Goal: Information Seeking & Learning: Learn about a topic

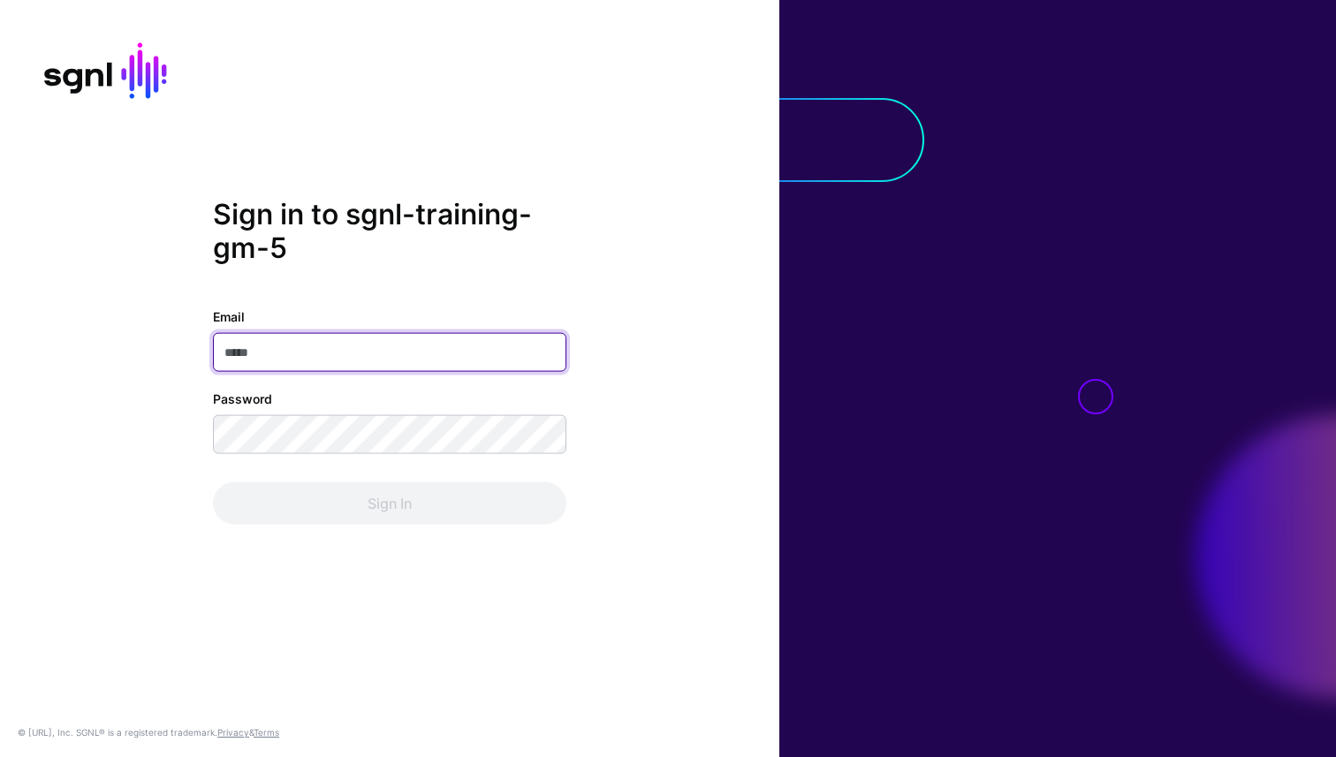
paste input "**********"
type input "**********"
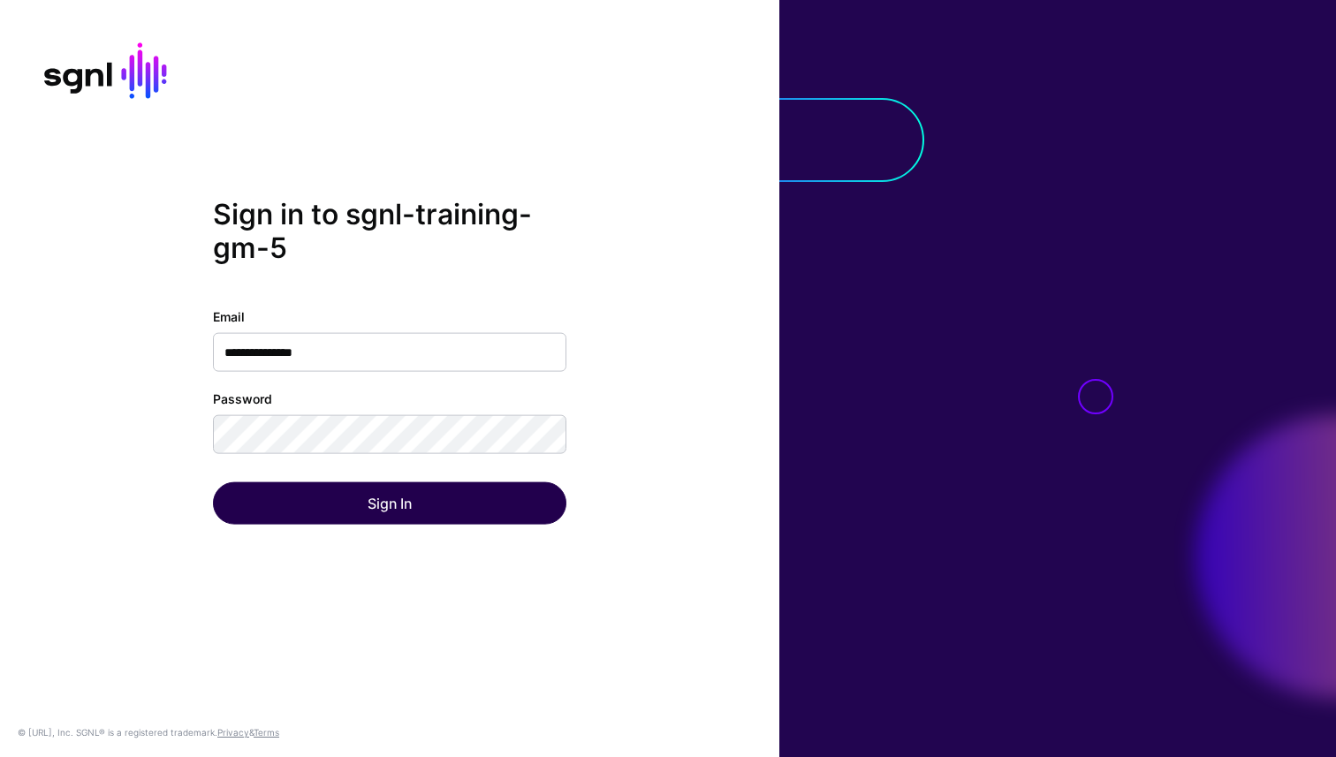
click at [378, 501] on button "Sign In" at bounding box center [390, 504] width 354 height 42
click at [407, 515] on button "Sign In" at bounding box center [390, 504] width 354 height 42
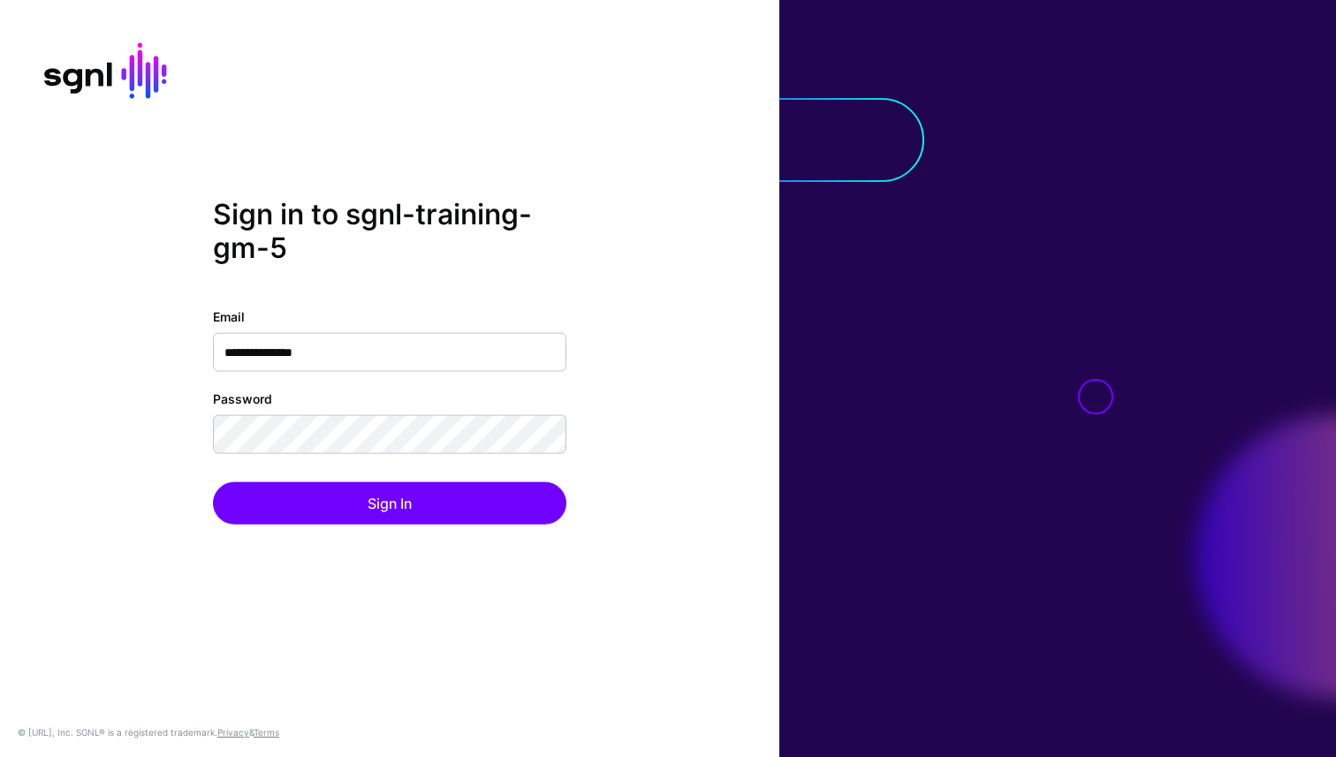
click at [895, 38] on div at bounding box center [1057, 378] width 557 height 757
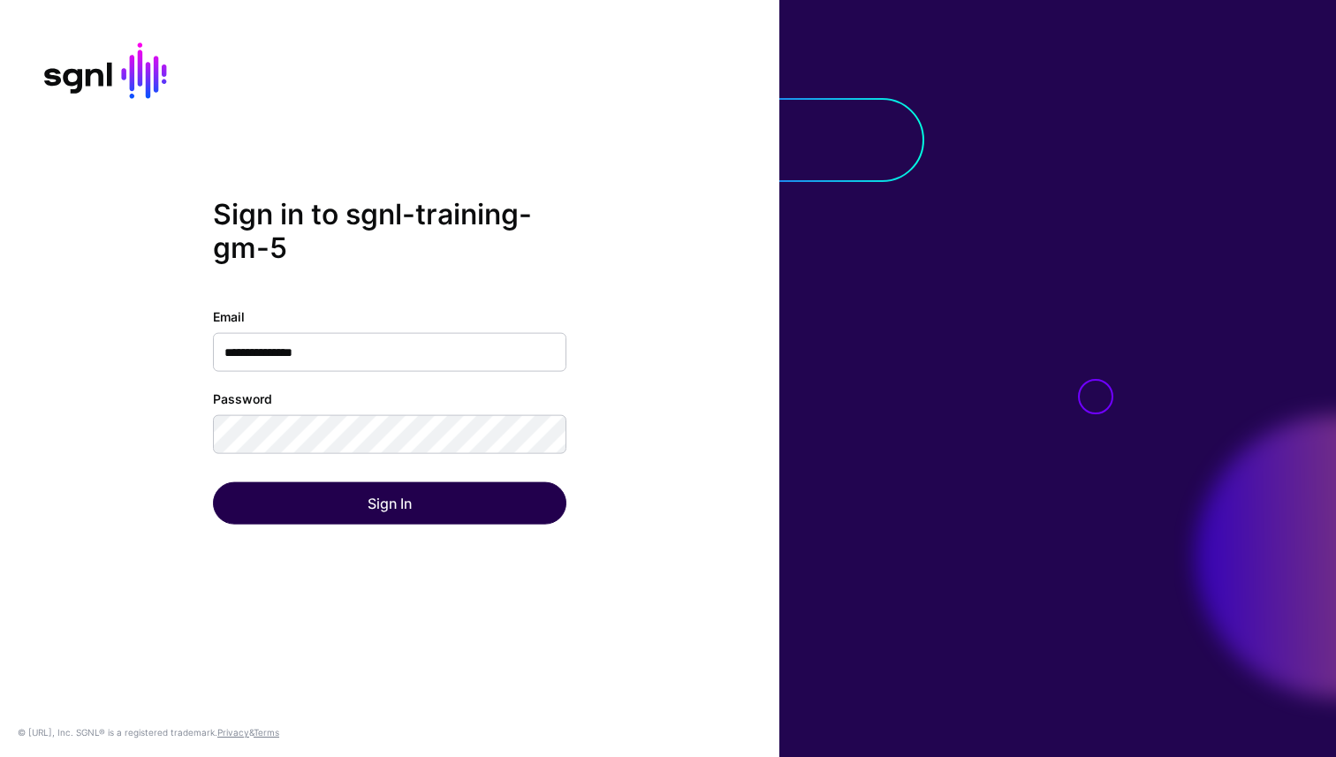
click at [387, 508] on button "Sign In" at bounding box center [390, 504] width 354 height 42
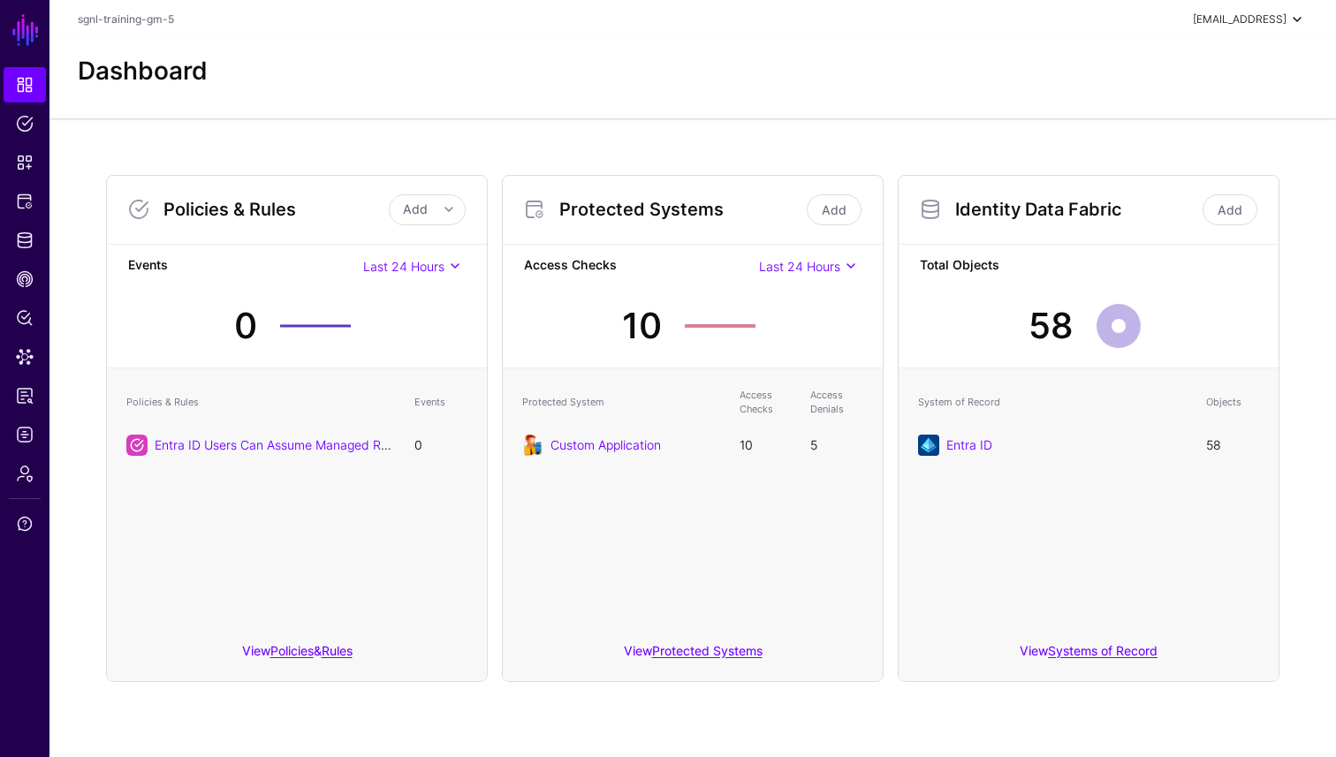
click at [1296, 20] on span at bounding box center [1297, 19] width 21 height 21
click at [1197, 117] on span "sgnl-training-gm-5" at bounding box center [1198, 118] width 92 height 16
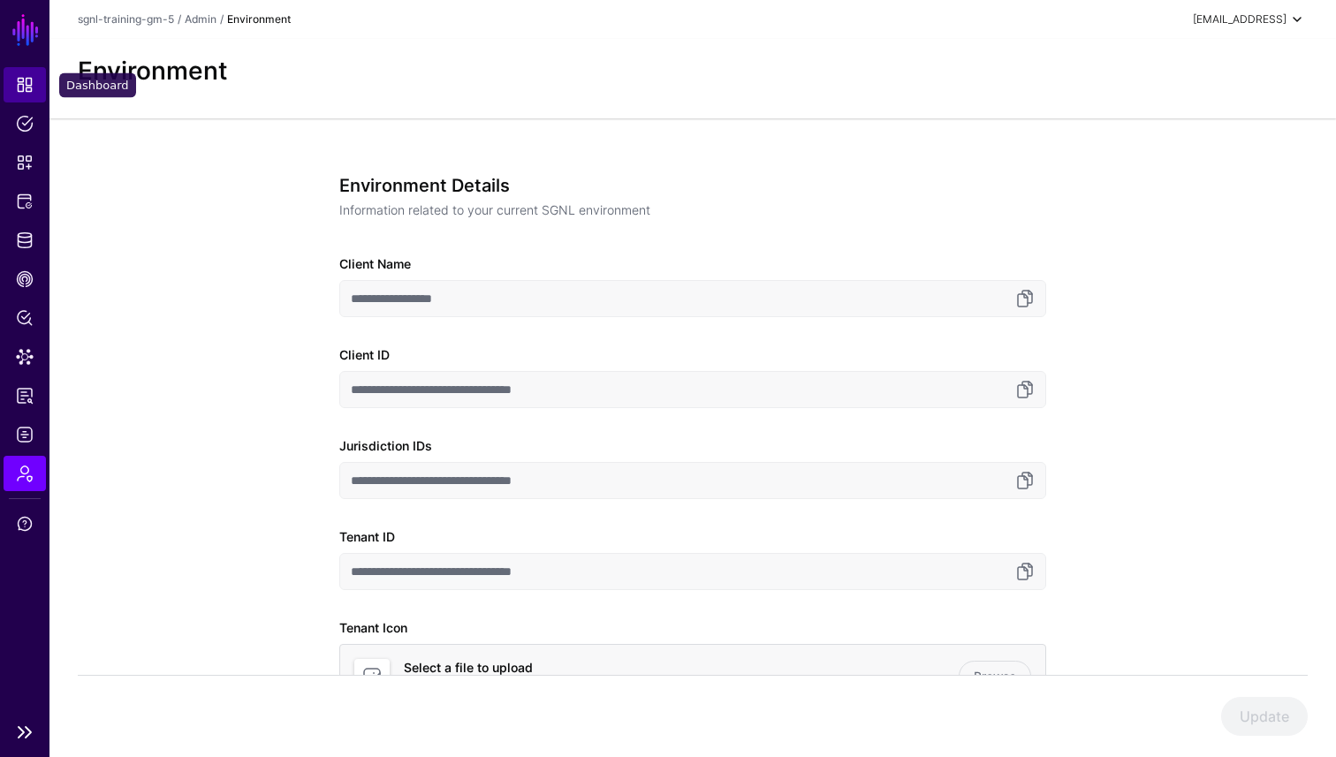
click at [23, 80] on span "Dashboard" at bounding box center [25, 85] width 18 height 18
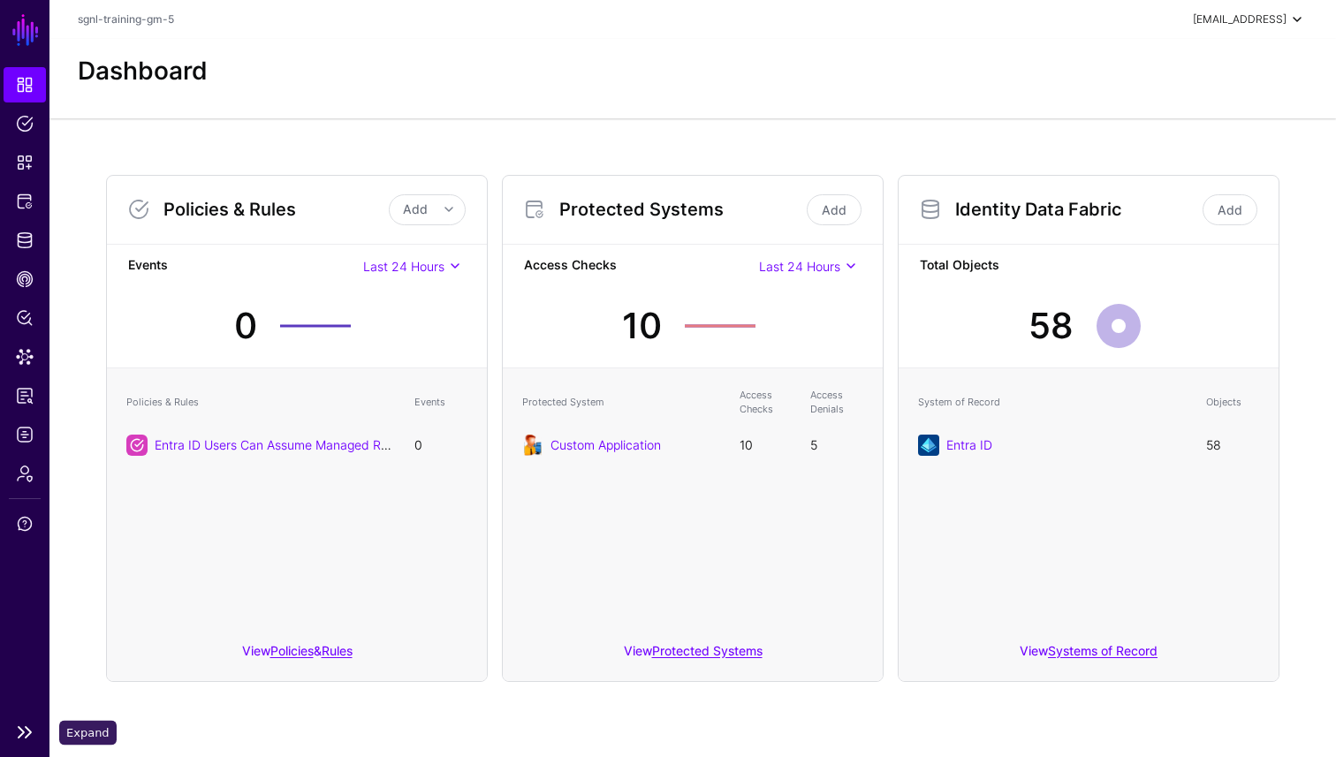
click at [24, 726] on link at bounding box center [24, 732] width 49 height 21
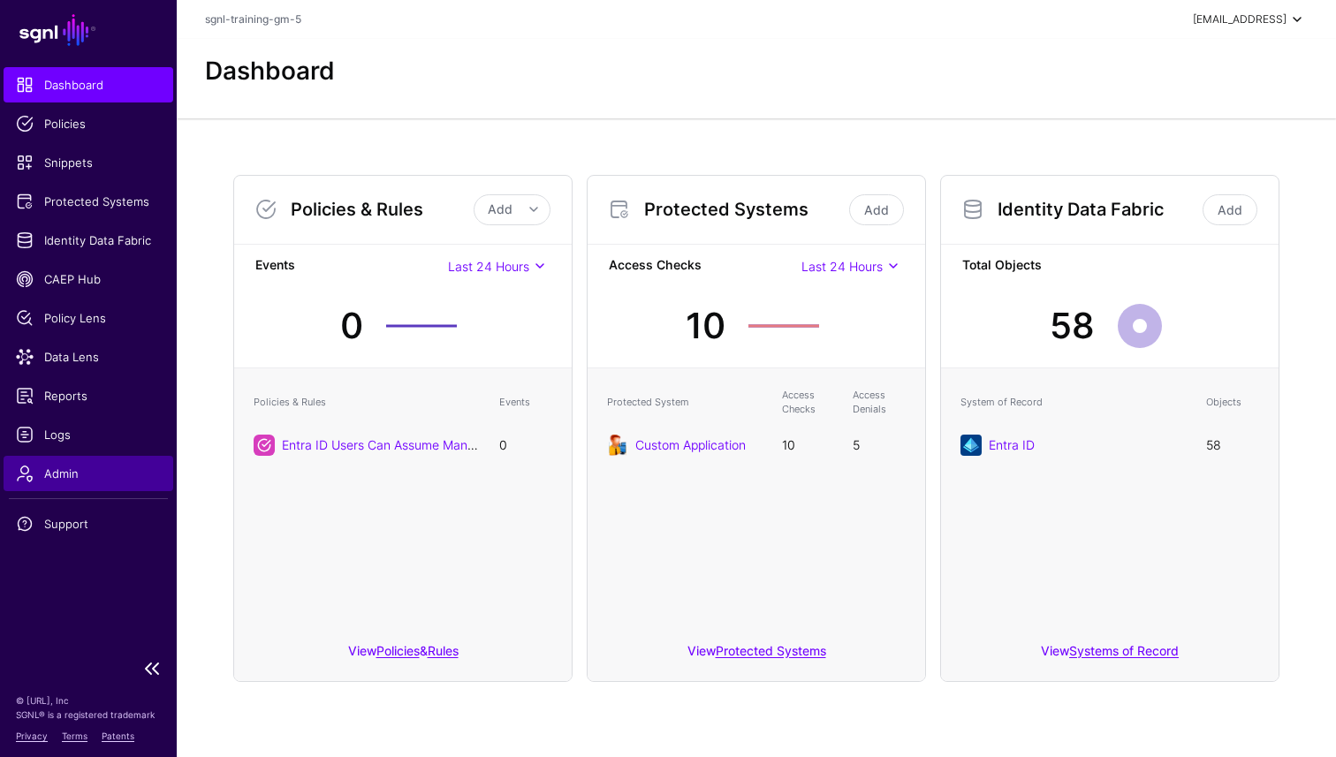
click at [77, 469] on span "Admin" at bounding box center [88, 474] width 145 height 18
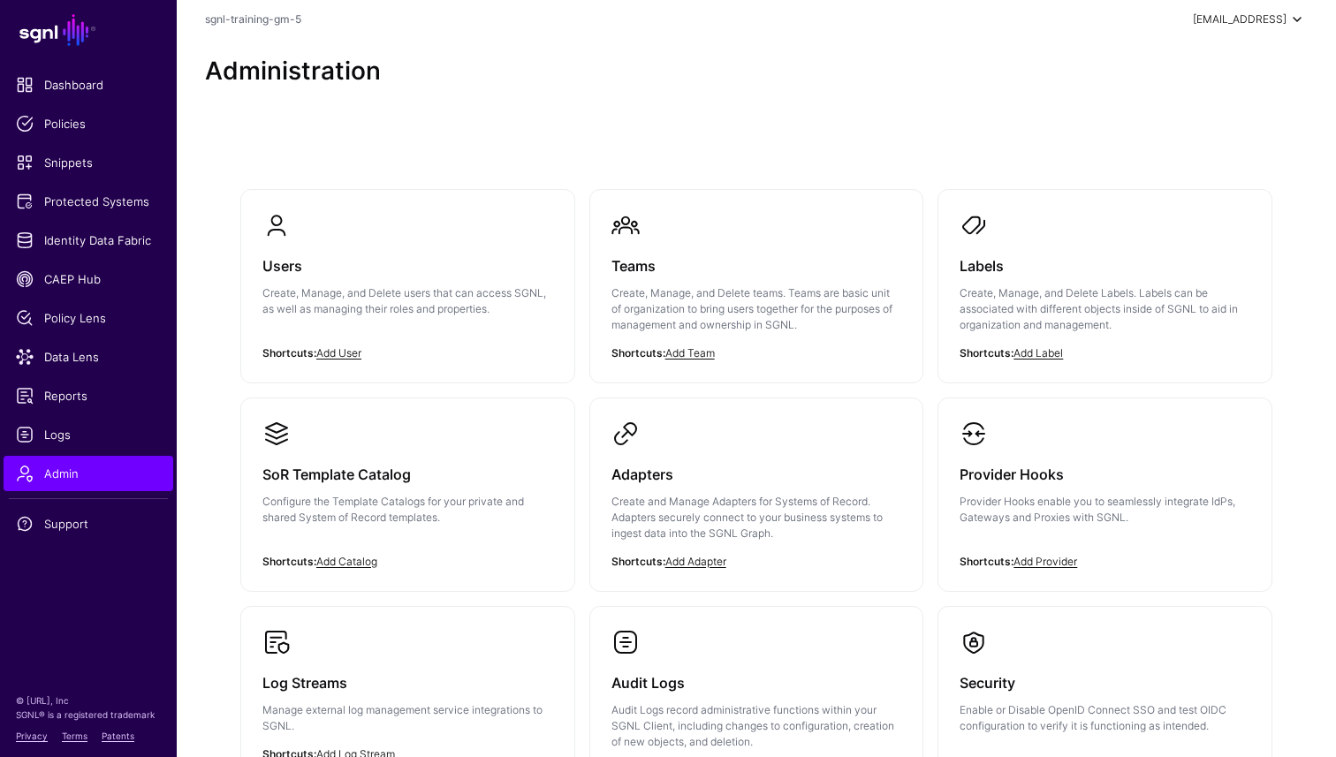
click at [1307, 22] on span at bounding box center [1297, 19] width 21 height 21
click at [1171, 72] on span "[EMAIL_ADDRESS]" at bounding box center [1227, 75] width 119 height 16
click at [1161, 118] on span "sgnl-training-gm-5" at bounding box center [1198, 118] width 92 height 16
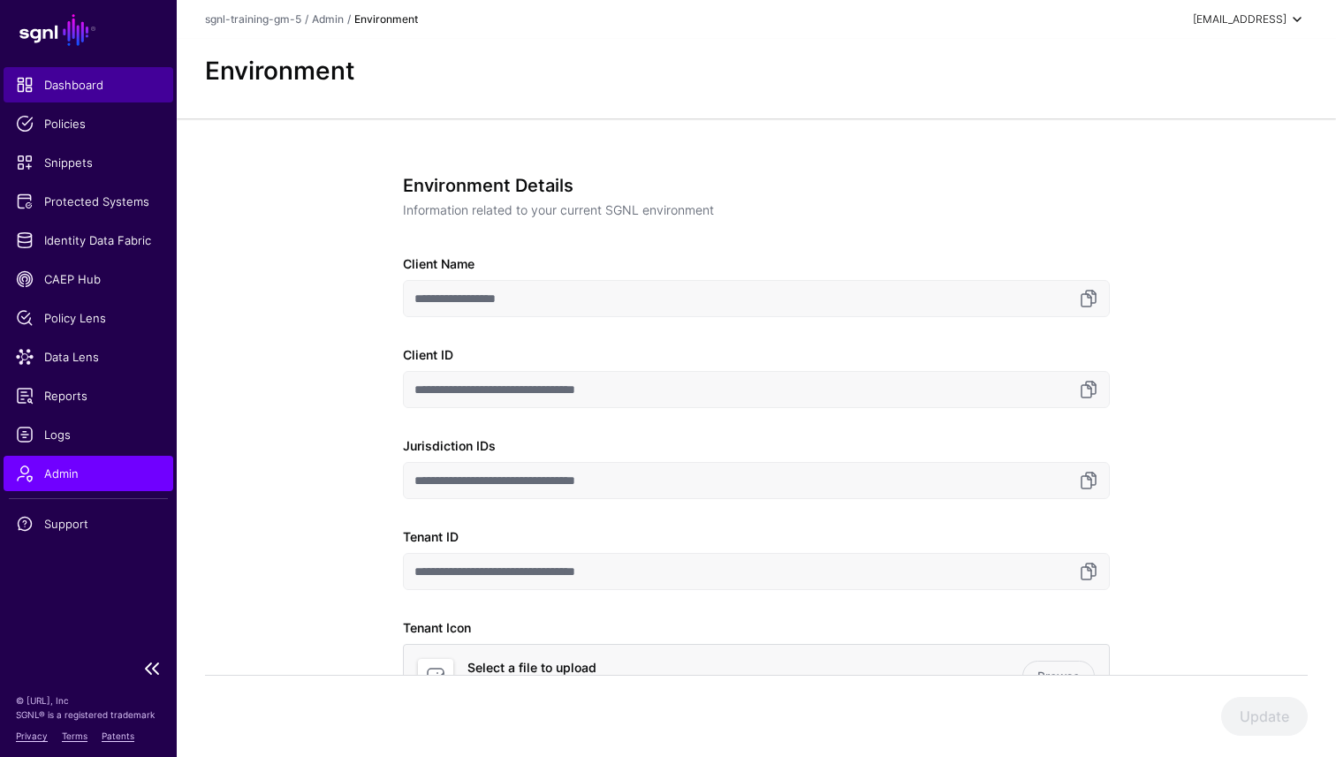
click at [77, 85] on span "Dashboard" at bounding box center [88, 85] width 145 height 18
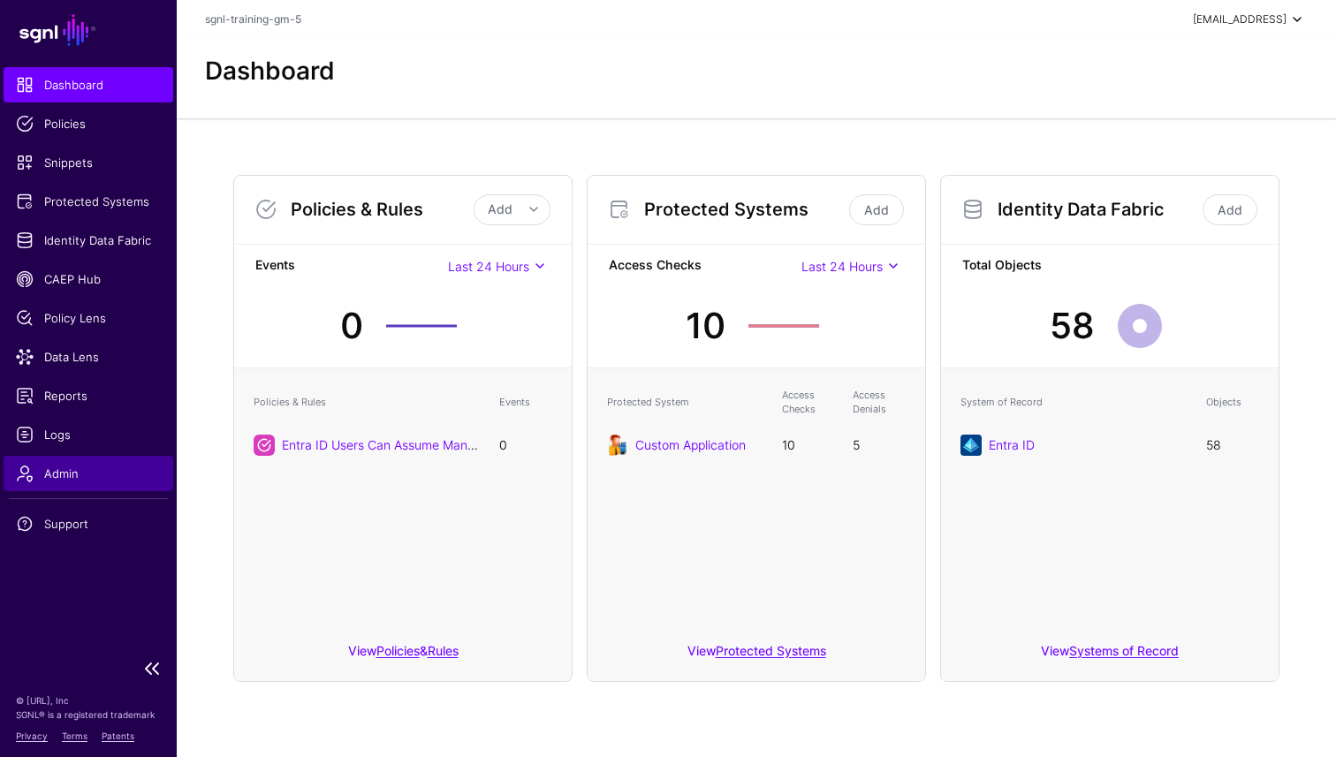
click at [59, 476] on span "Admin" at bounding box center [88, 474] width 145 height 18
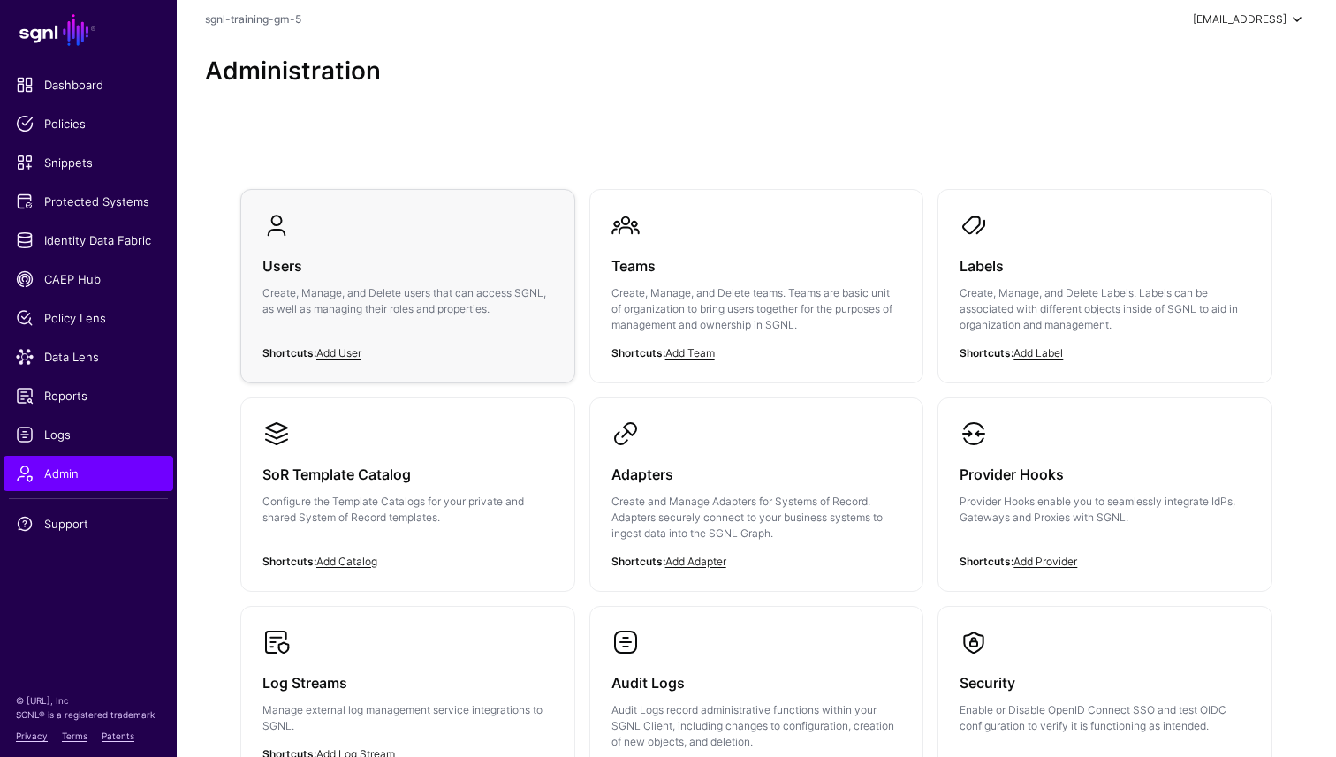
click at [488, 300] on p "Create, Manage, and Delete users that can access SGNL, as well as managing thei…" at bounding box center [407, 301] width 291 height 32
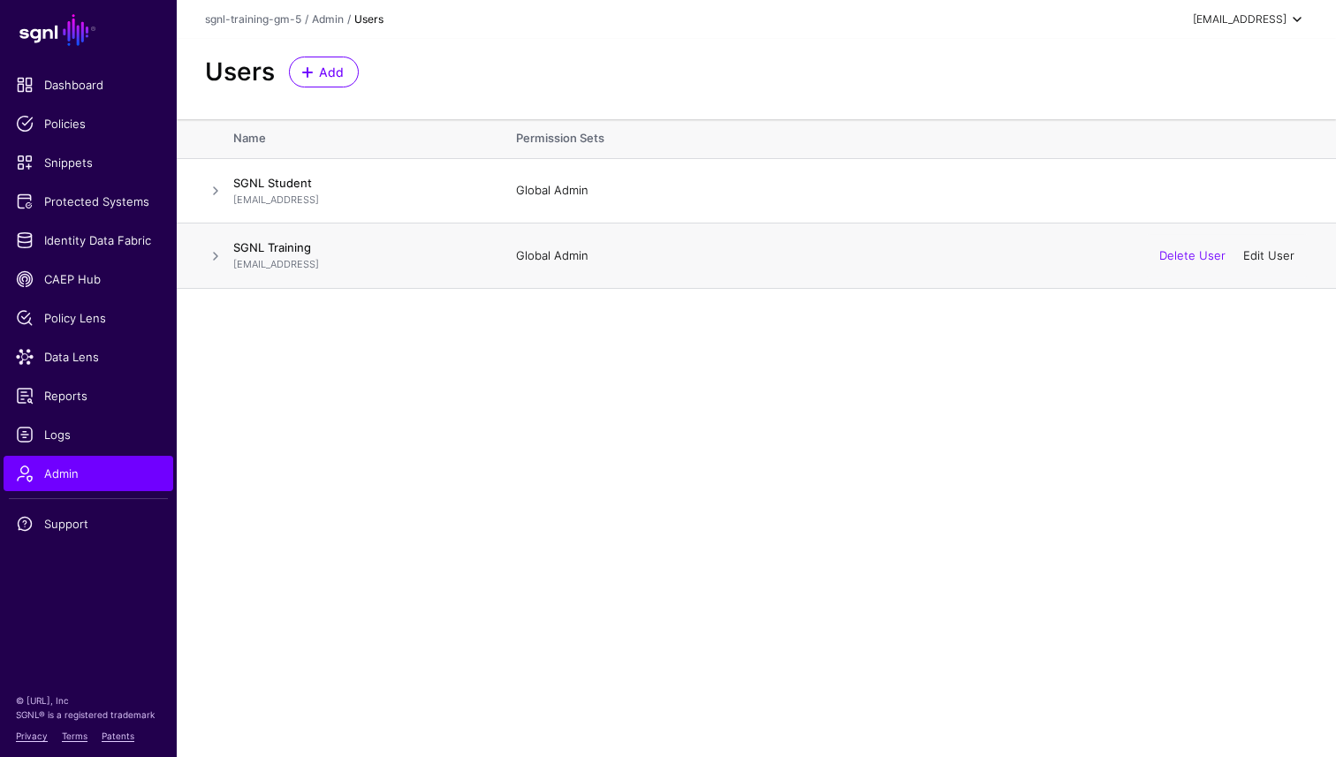
click at [1265, 257] on link "Edit User" at bounding box center [1268, 255] width 51 height 14
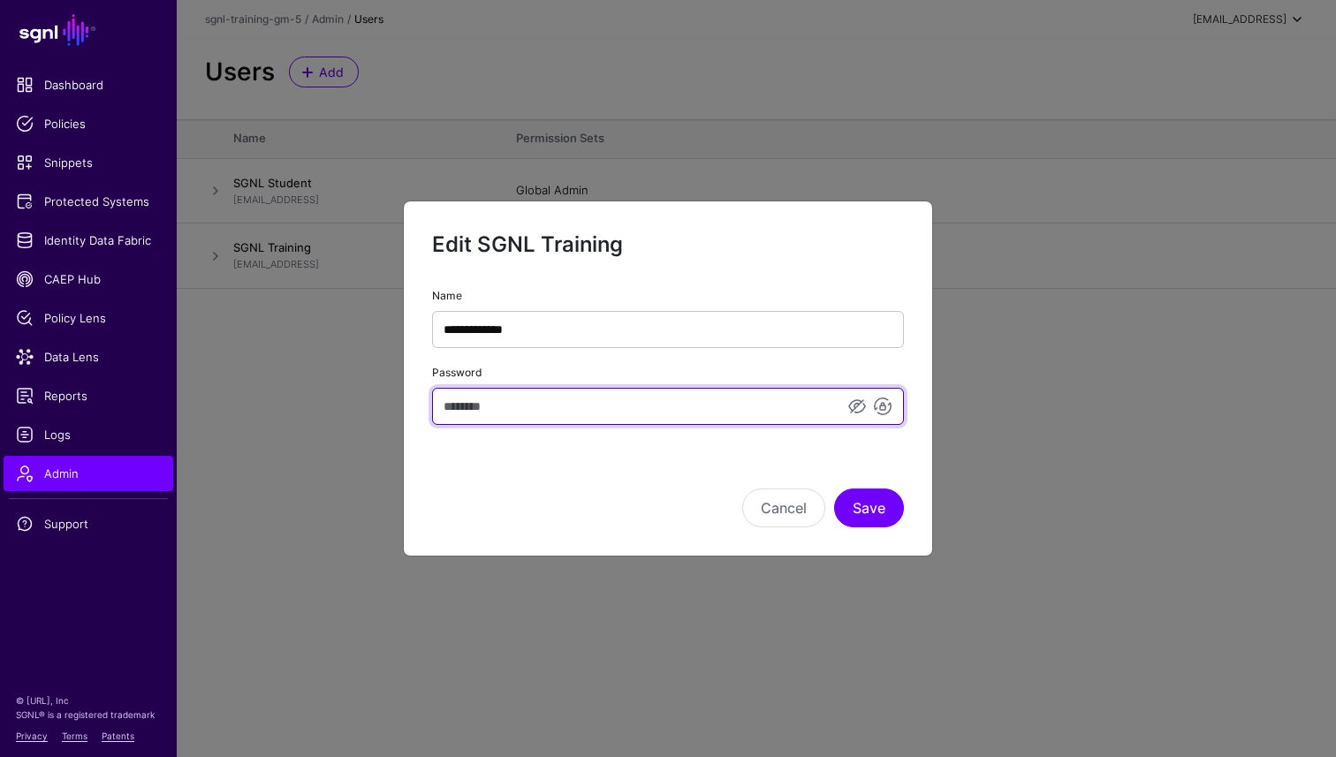
click at [559, 403] on input "Password" at bounding box center [668, 406] width 472 height 37
type input "**********"
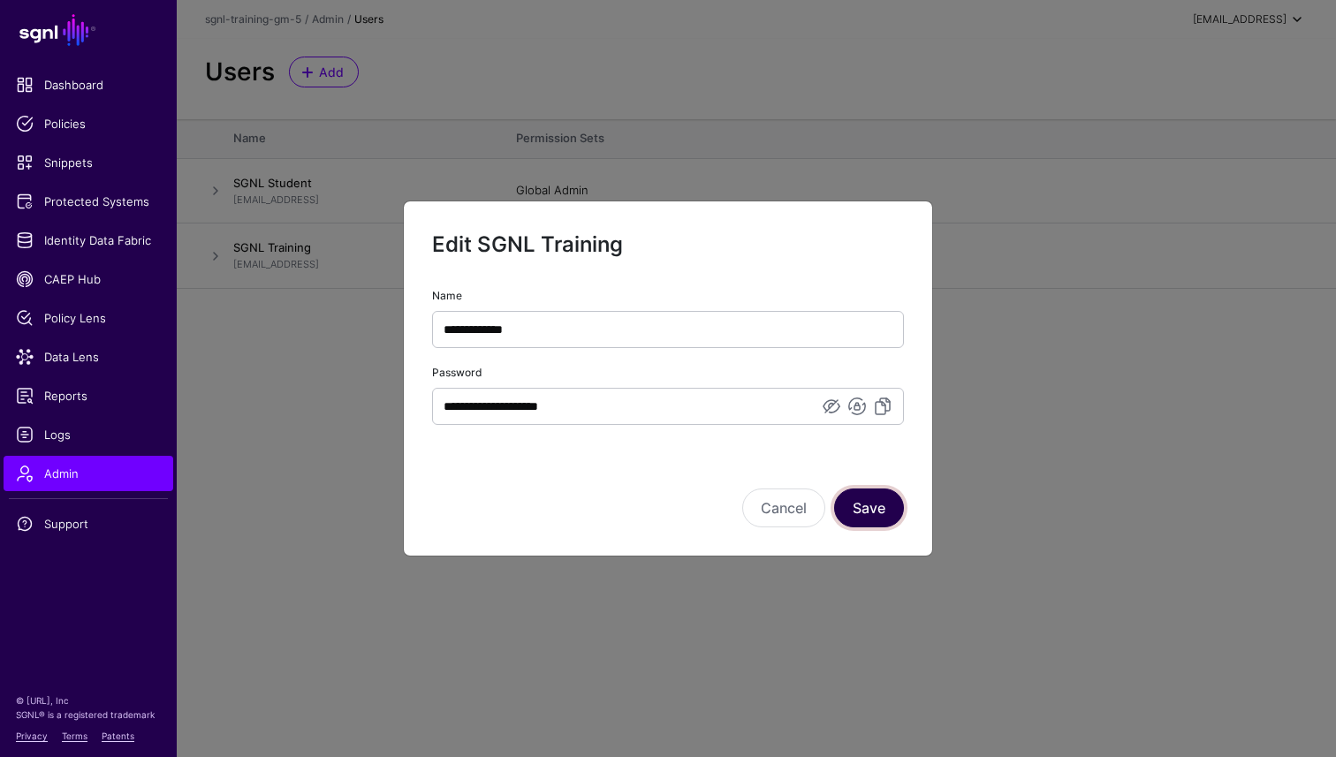
click at [860, 496] on button "Save" at bounding box center [869, 508] width 70 height 39
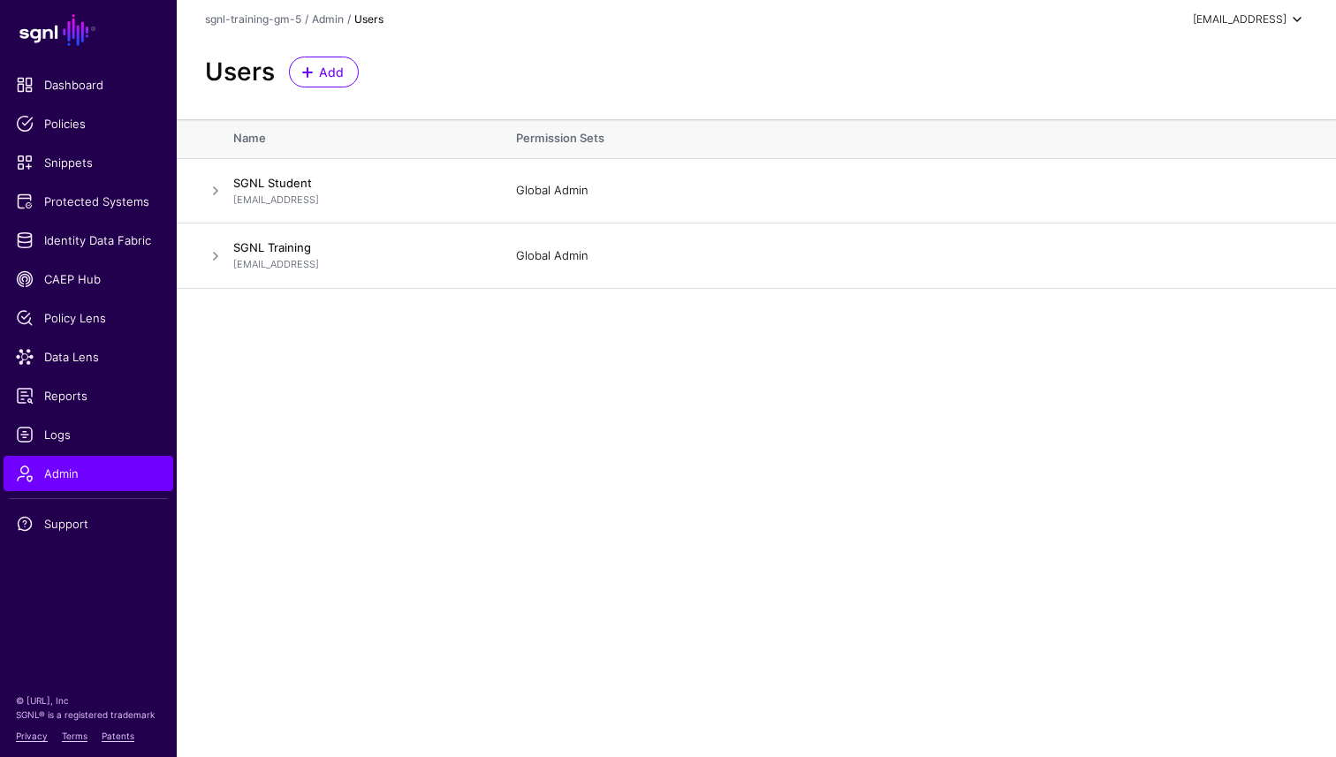
click at [1255, 29] on div "[EMAIL_ADDRESS]" at bounding box center [1250, 19] width 115 height 21
click at [1177, 147] on div "Log out" at bounding box center [1167, 154] width 44 height 16
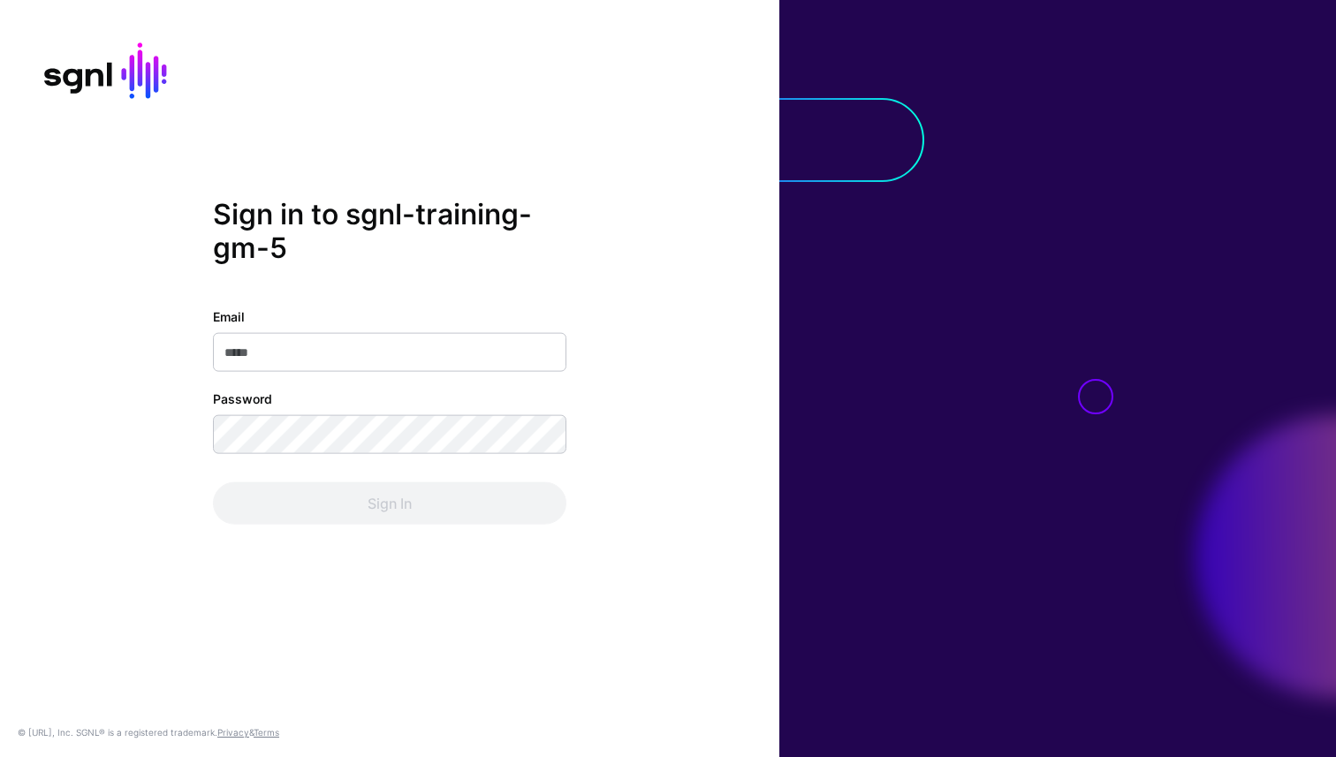
click at [370, 355] on input "Email" at bounding box center [390, 352] width 354 height 39
paste input "**********"
type input "**********"
click at [372, 372] on div "**********" at bounding box center [390, 416] width 354 height 217
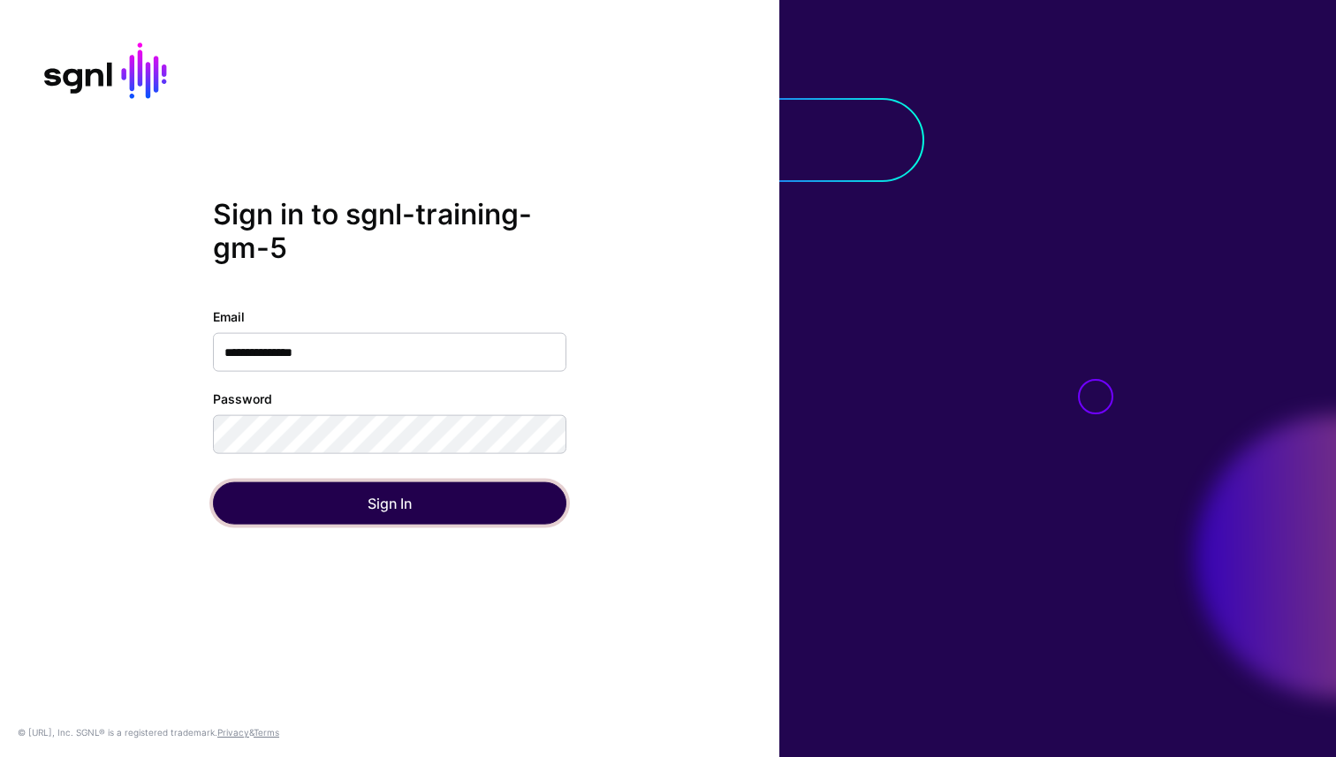
click at [337, 489] on button "Sign In" at bounding box center [390, 504] width 354 height 42
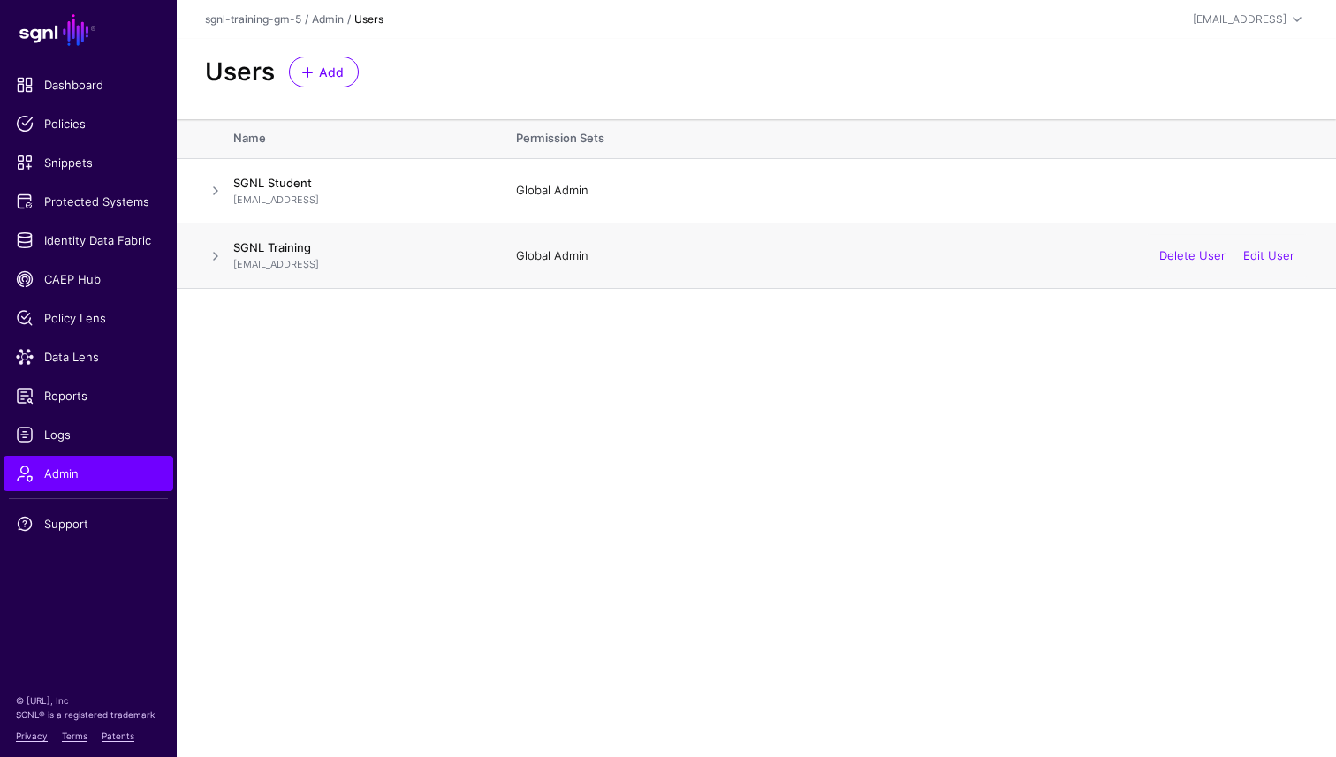
click at [210, 255] on span at bounding box center [215, 256] width 21 height 21
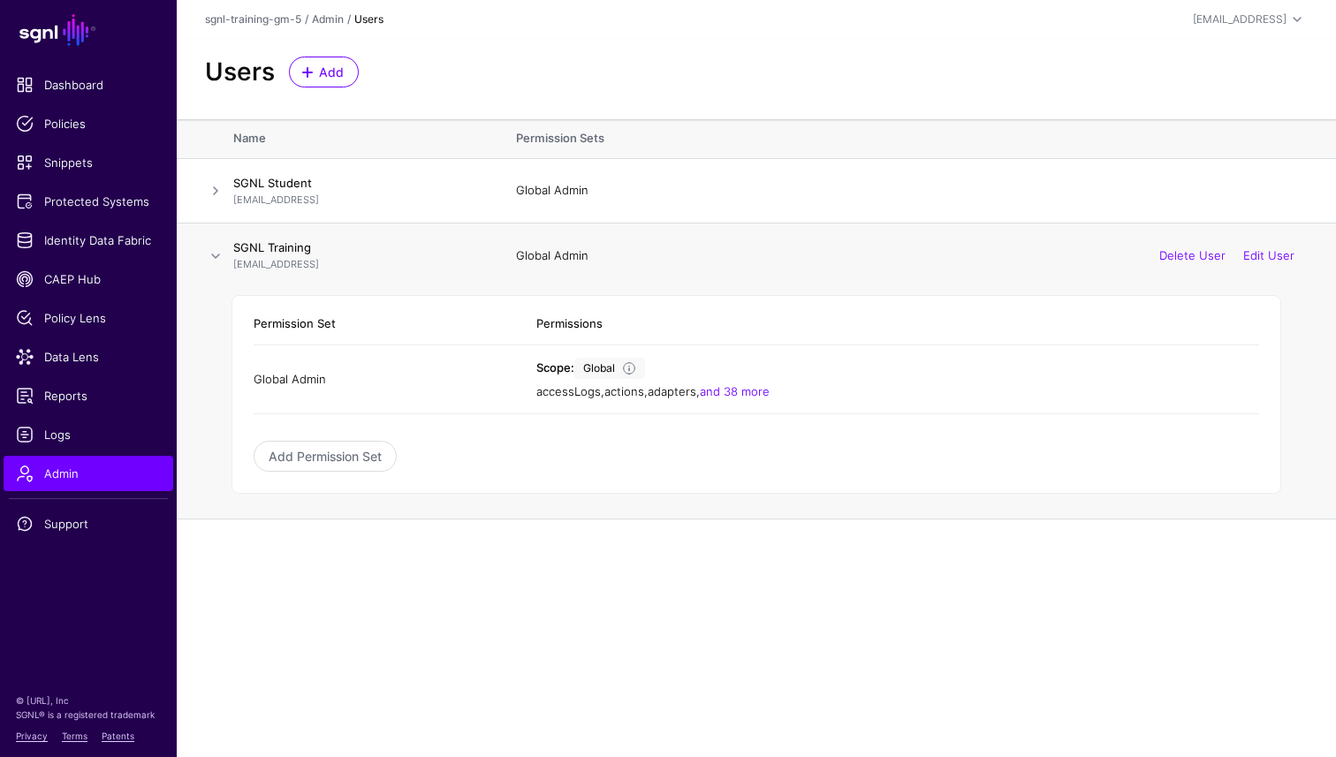
click at [210, 255] on span at bounding box center [215, 256] width 21 height 21
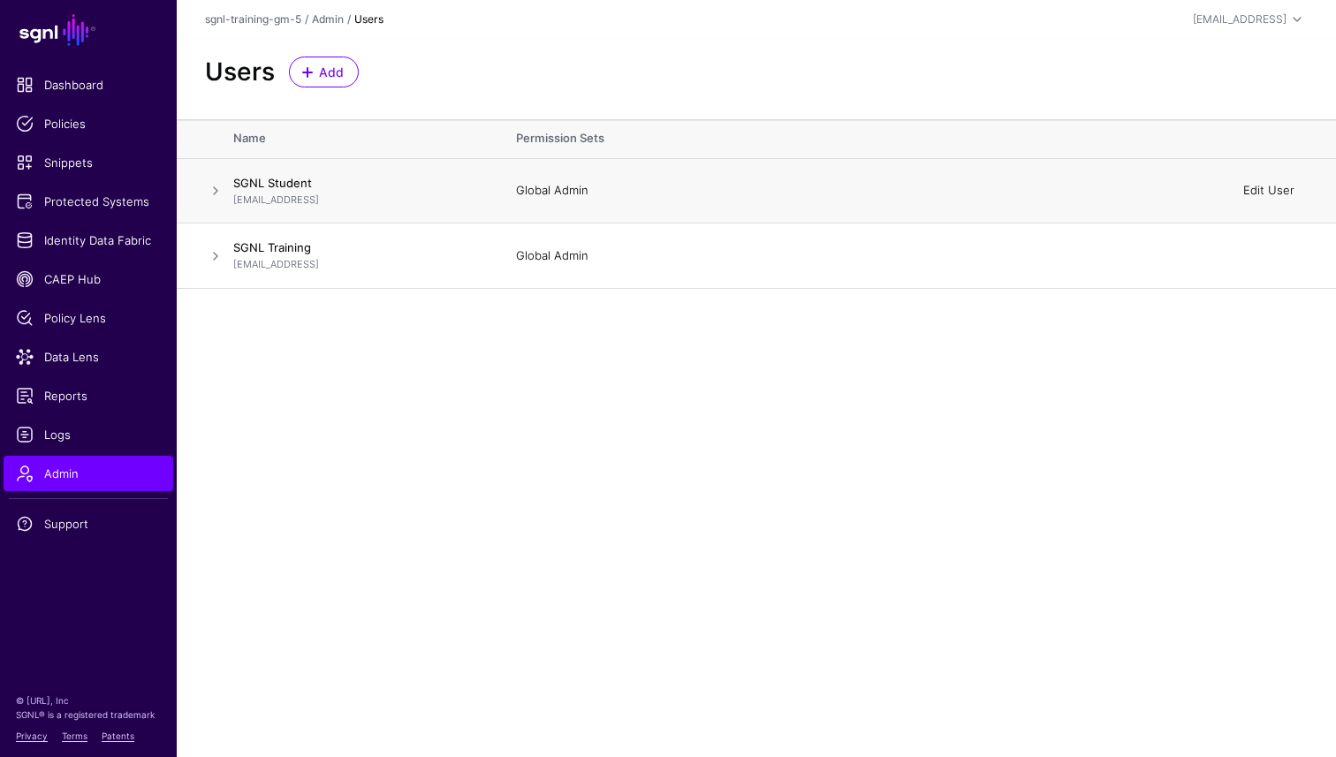
click at [1268, 184] on link "Edit User" at bounding box center [1268, 190] width 51 height 14
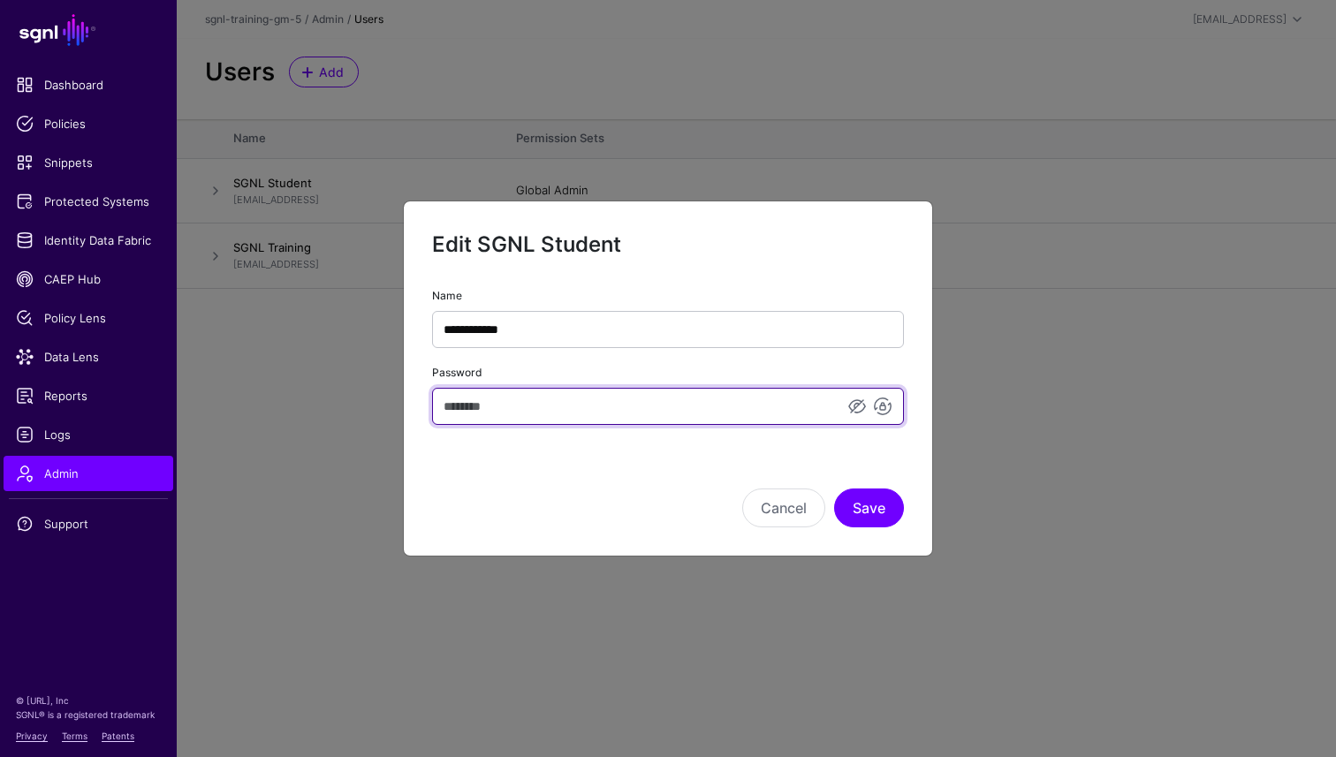
click at [507, 419] on input "Password" at bounding box center [668, 406] width 472 height 37
type input "**********"
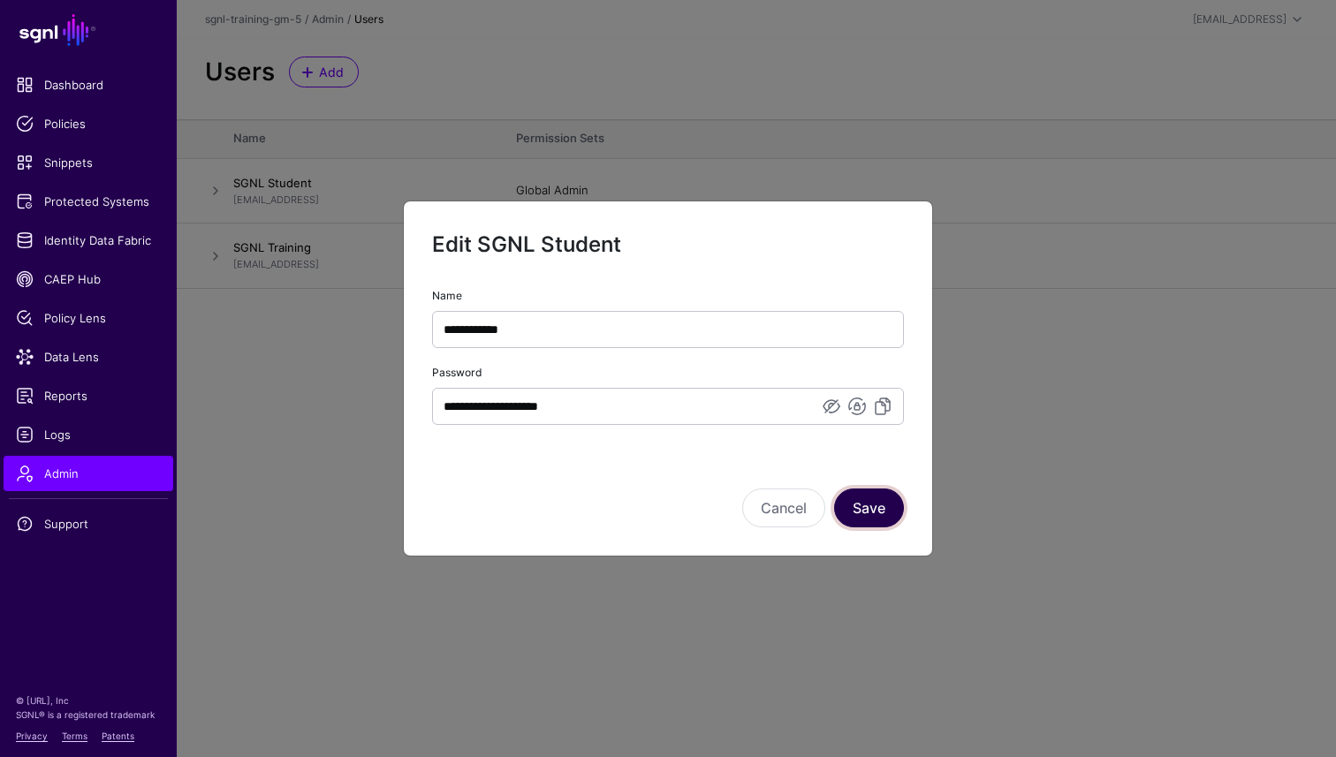
click at [878, 510] on button "Save" at bounding box center [869, 508] width 70 height 39
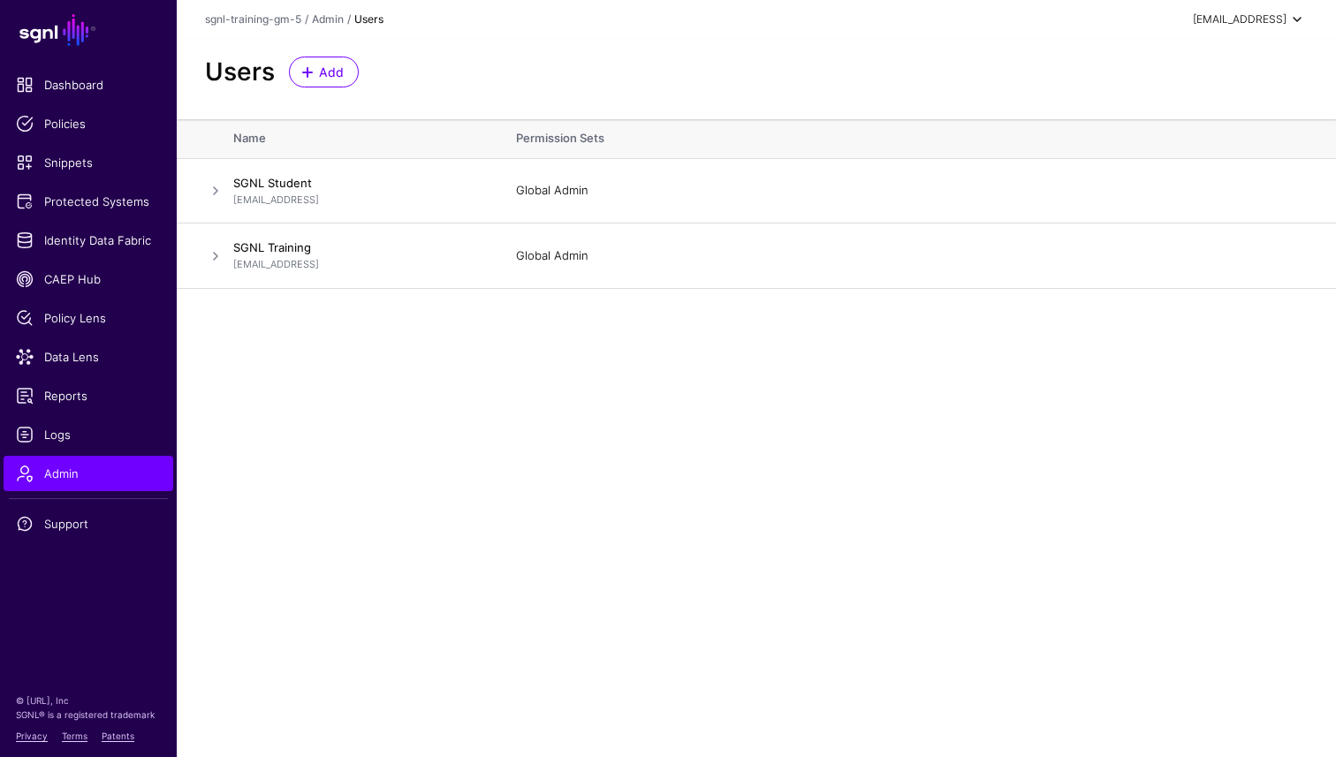
click at [1283, 22] on div "[EMAIL_ADDRESS]" at bounding box center [1240, 19] width 94 height 16
click at [1161, 150] on div "Log out" at bounding box center [1167, 154] width 44 height 16
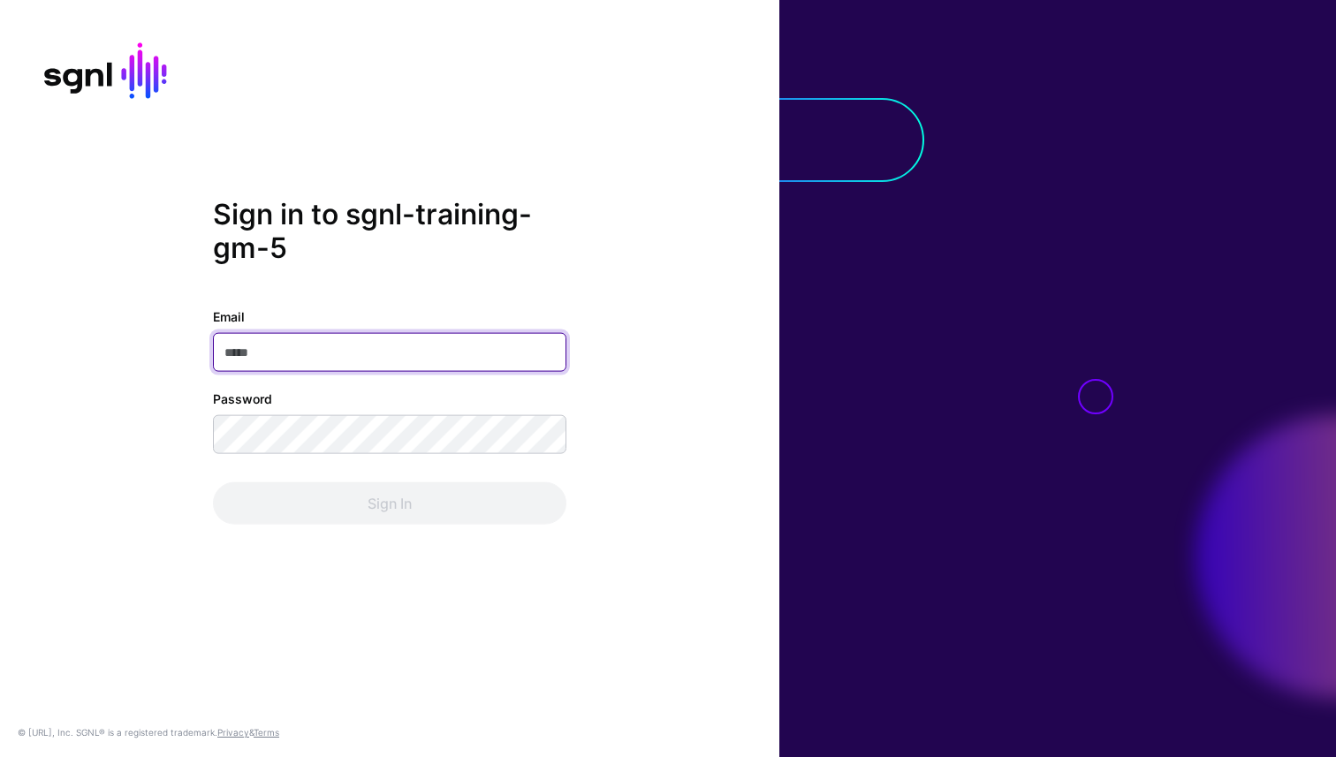
paste input "**********"
type input "**********"
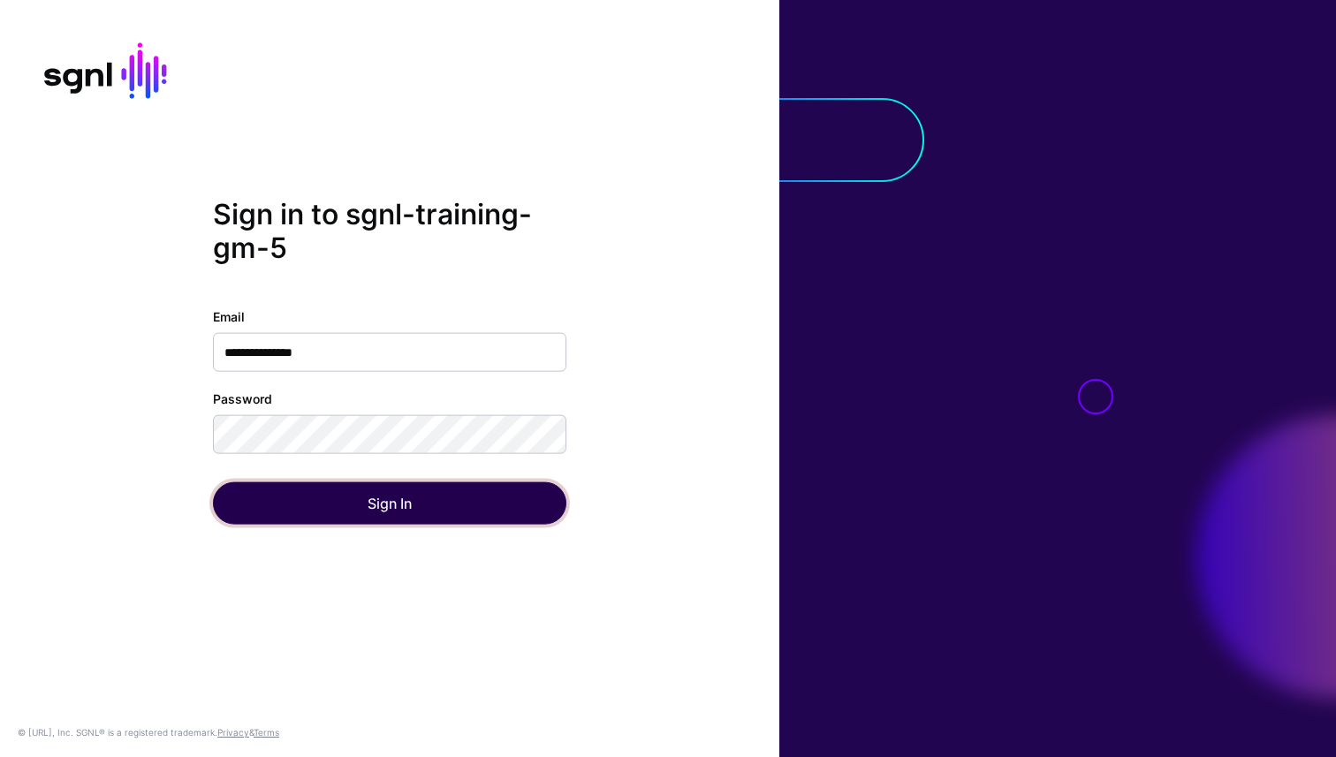
click at [338, 507] on button "Sign In" at bounding box center [390, 504] width 354 height 42
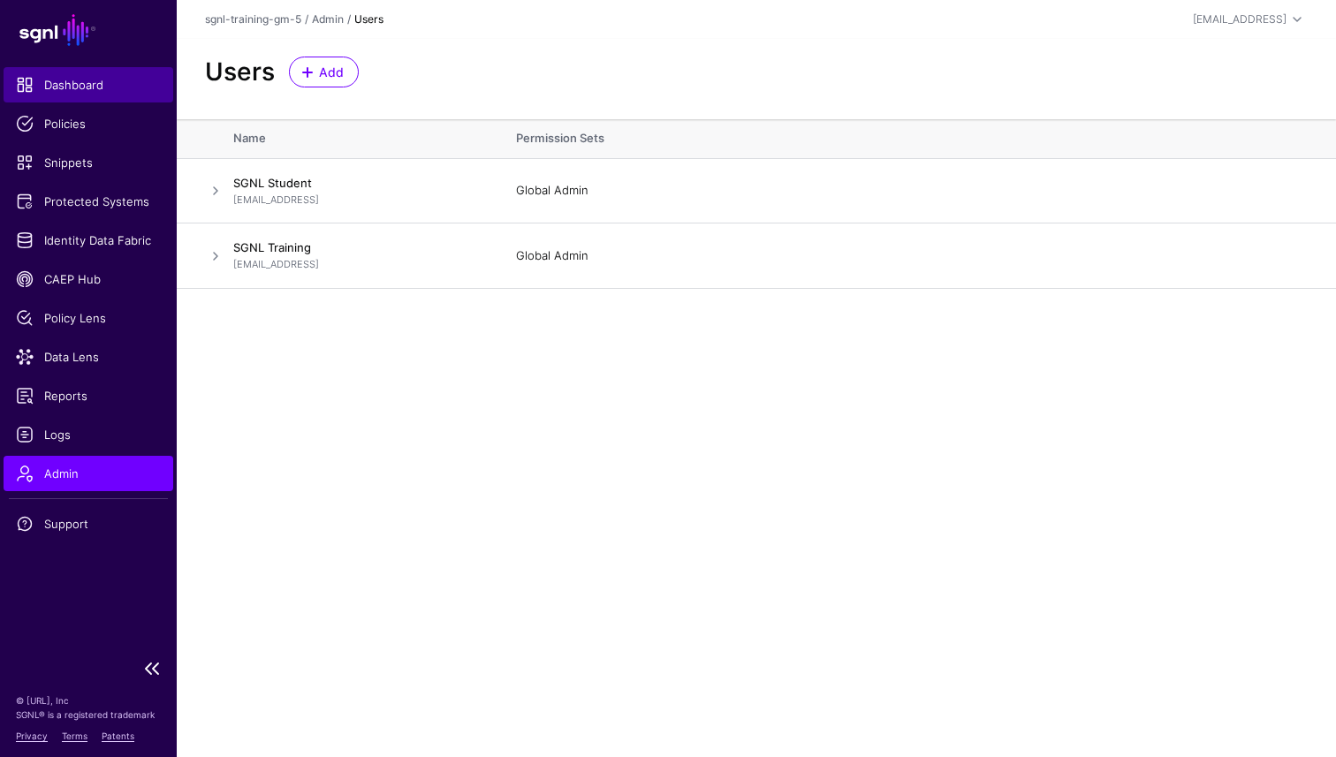
click at [72, 96] on link "Dashboard" at bounding box center [89, 84] width 170 height 35
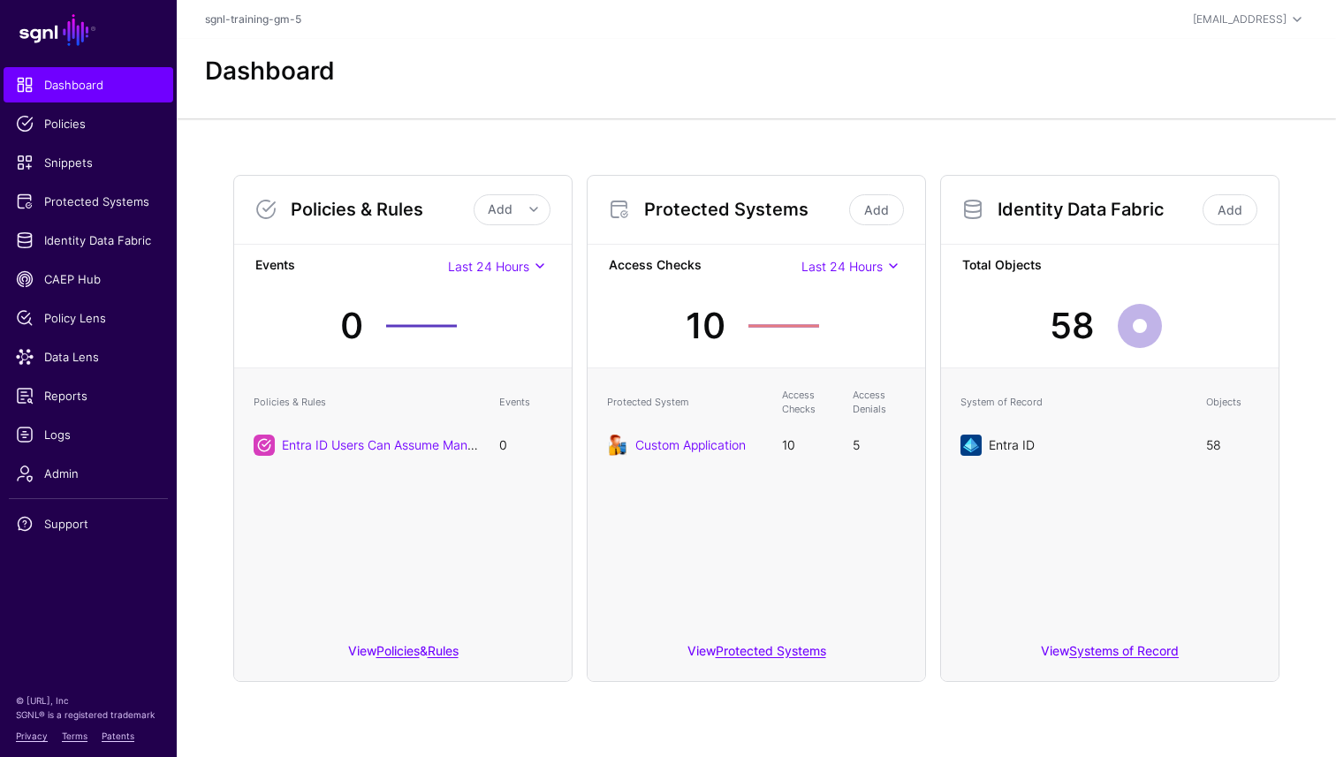
click at [1010, 446] on link "Entra ID" at bounding box center [1012, 444] width 46 height 15
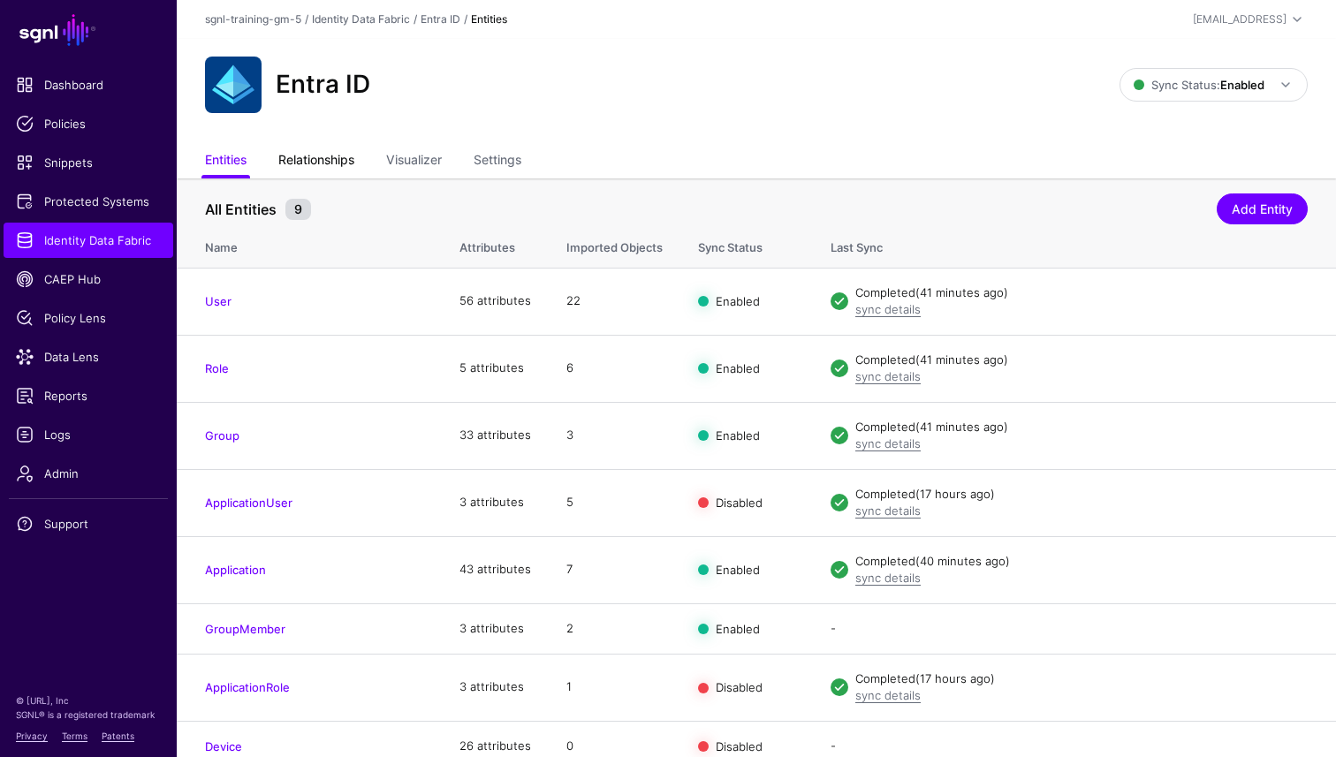
click at [296, 151] on link "Relationships" at bounding box center [316, 162] width 76 height 34
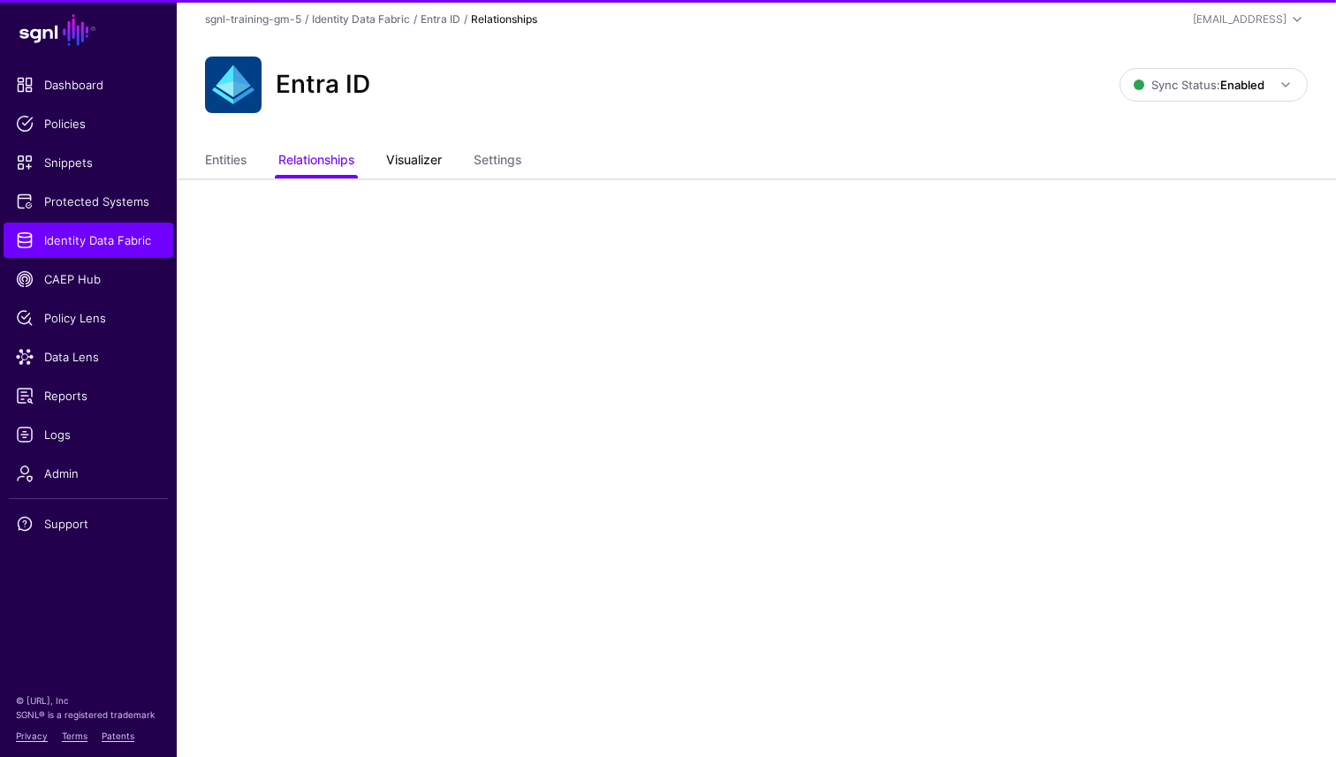
click at [423, 150] on link "Visualizer" at bounding box center [414, 162] width 56 height 34
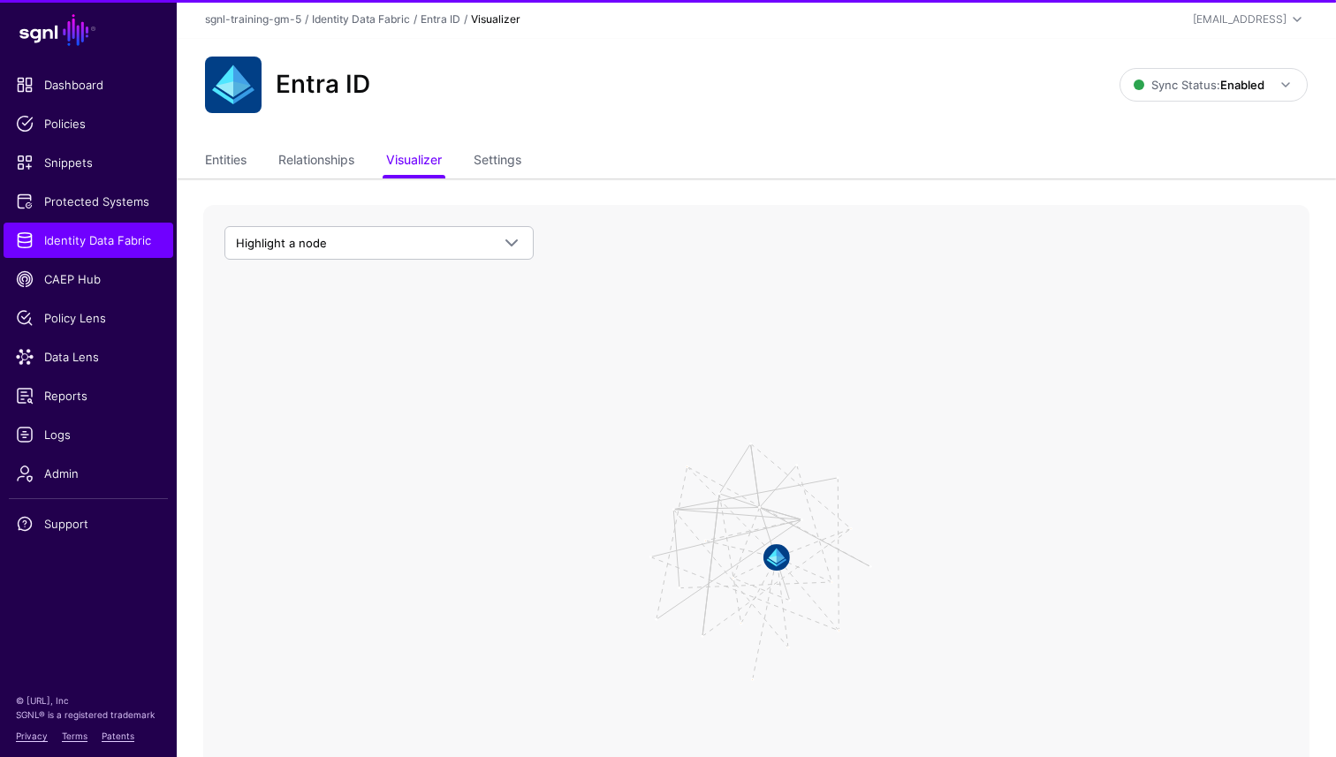
click at [534, 168] on ul "Entities Relationships Visualizer Settings" at bounding box center [756, 162] width 1103 height 34
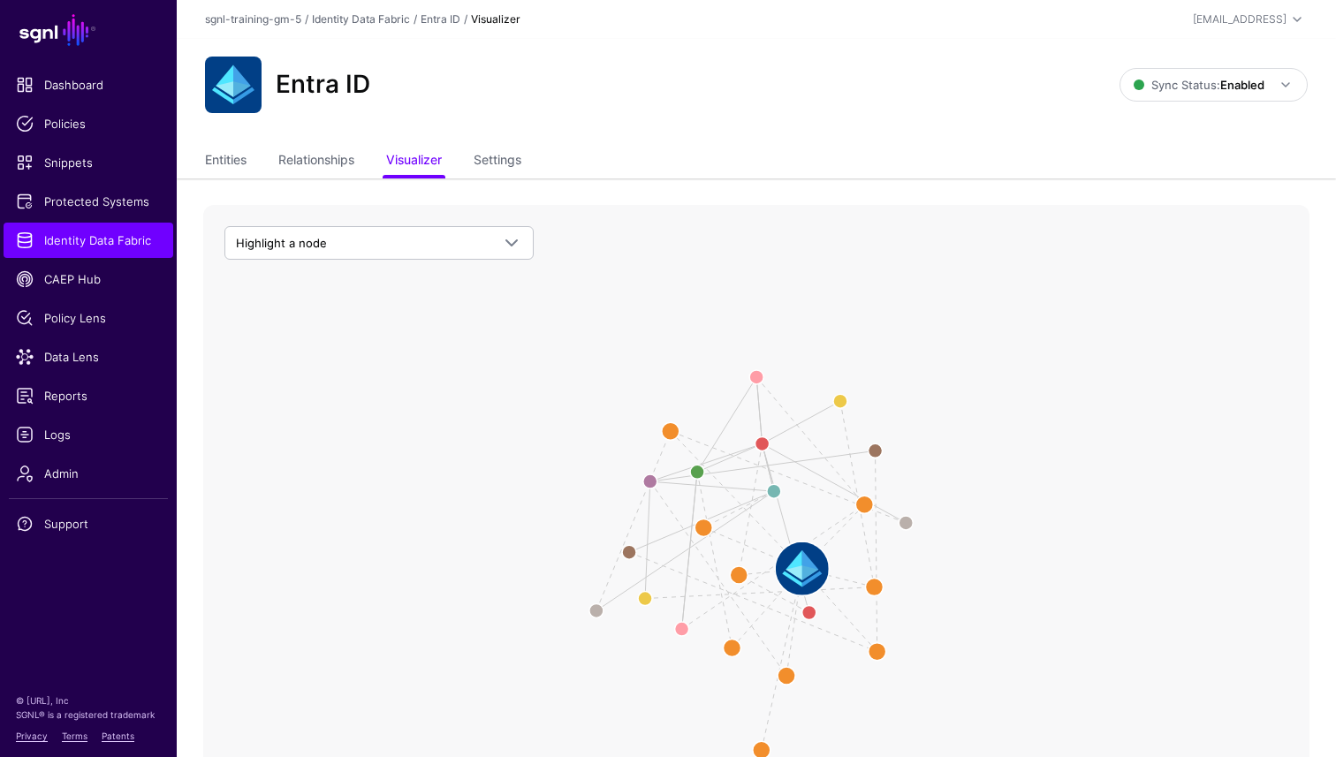
click at [808, 567] on image at bounding box center [802, 569] width 53 height 53
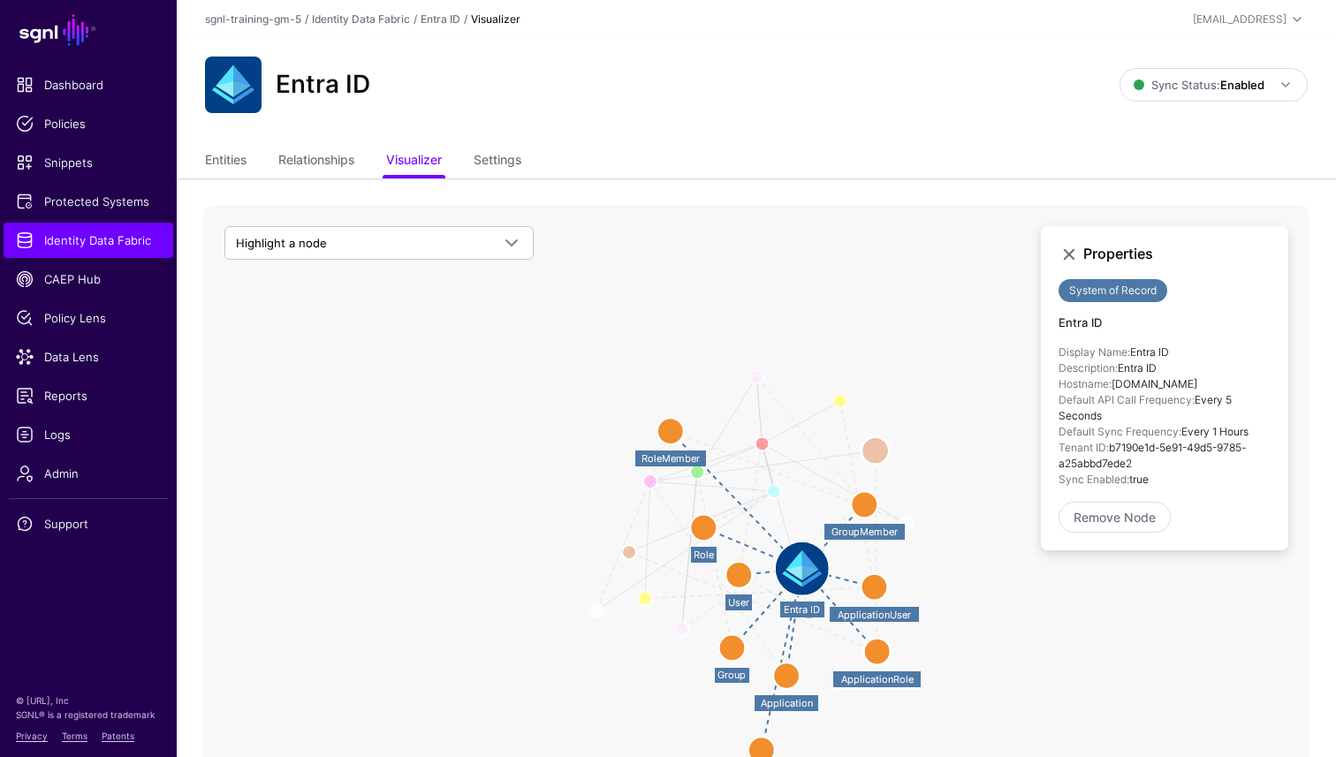
click at [876, 451] on circle at bounding box center [876, 451] width 28 height 28
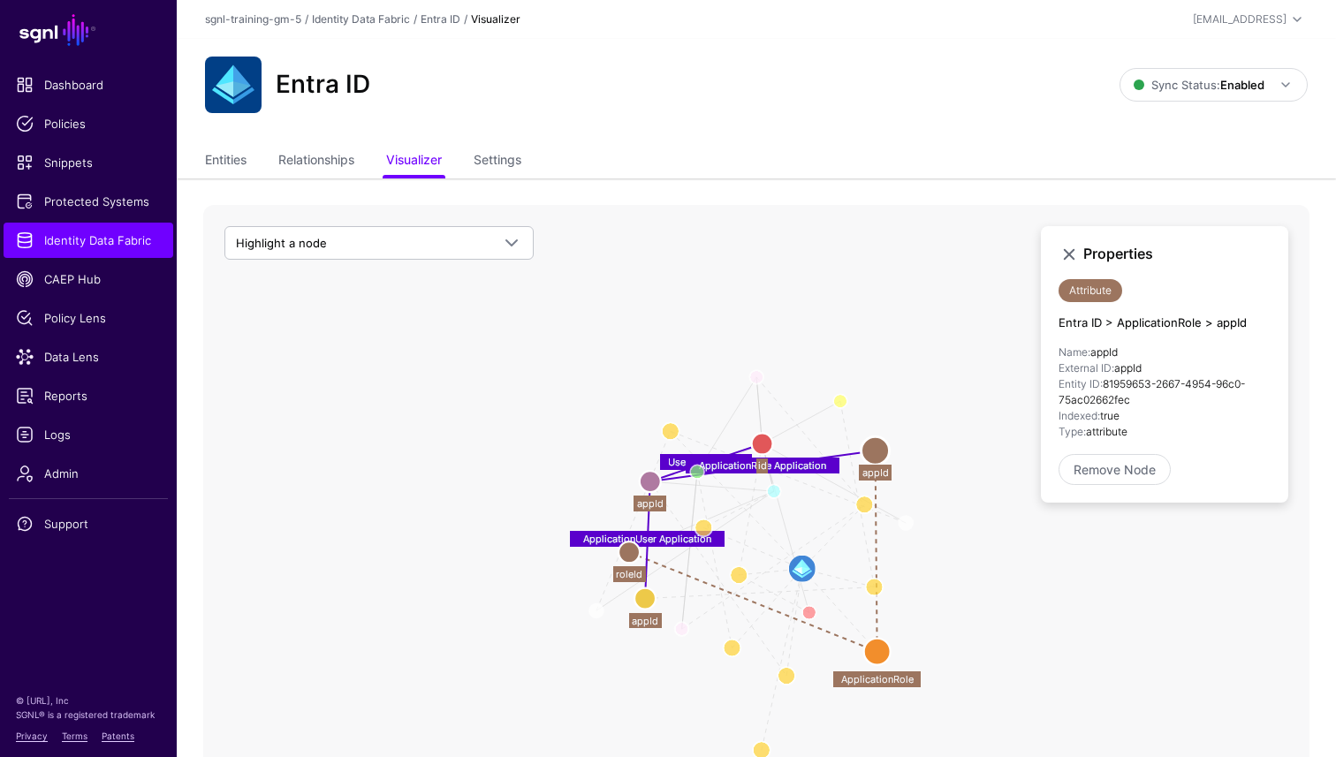
click at [764, 445] on circle at bounding box center [762, 443] width 21 height 21
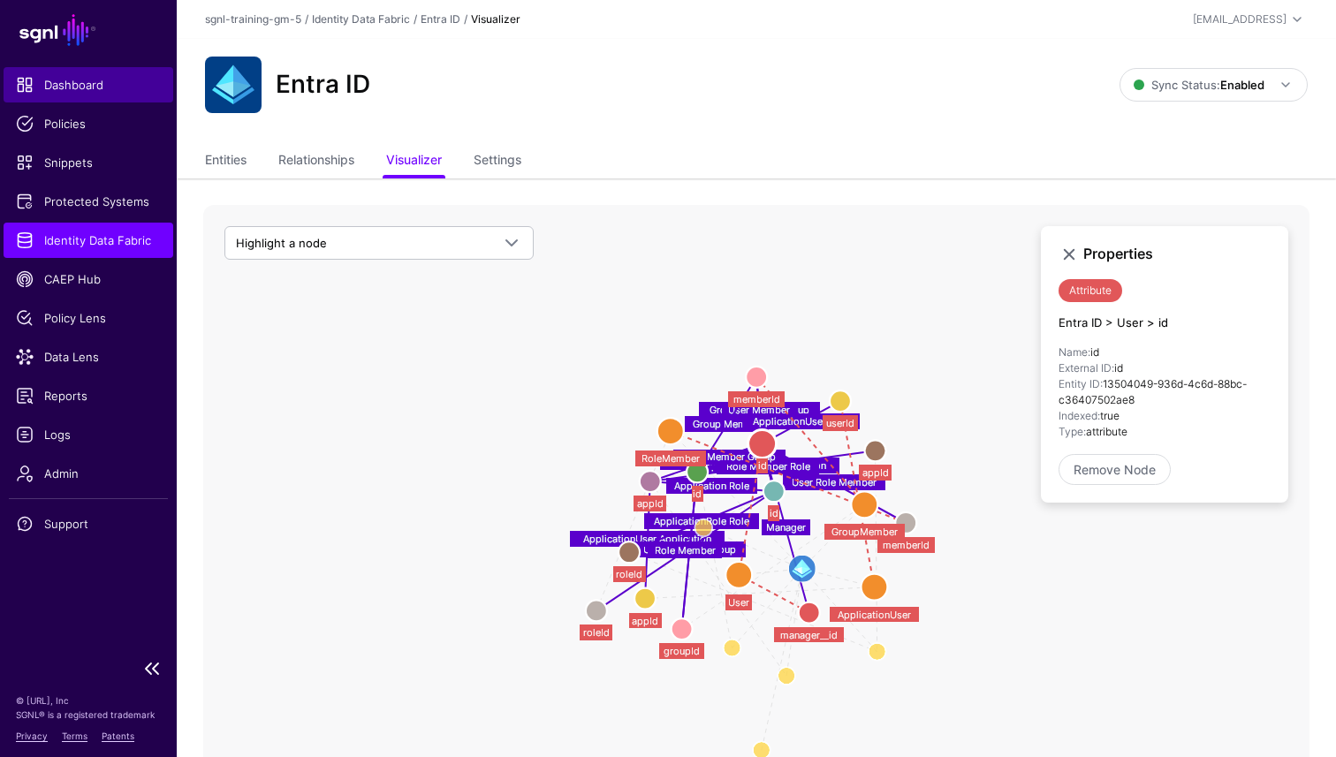
click at [77, 85] on span "Dashboard" at bounding box center [88, 85] width 145 height 18
